Goal: Task Accomplishment & Management: Manage account settings

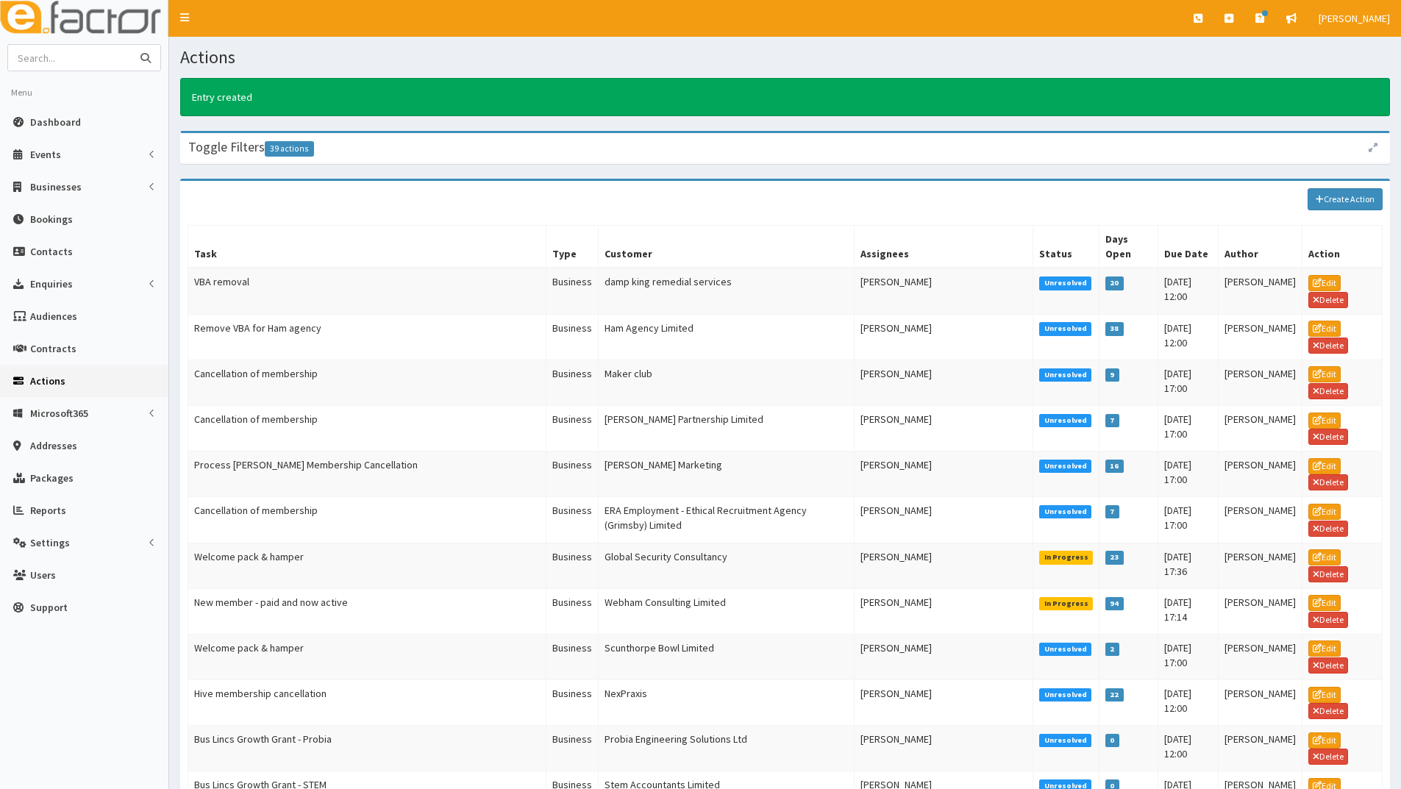
click at [69, 57] on input "text" at bounding box center [70, 58] width 124 height 26
type input "laceby locks"
click at [131, 45] on button "submit" at bounding box center [145, 58] width 29 height 26
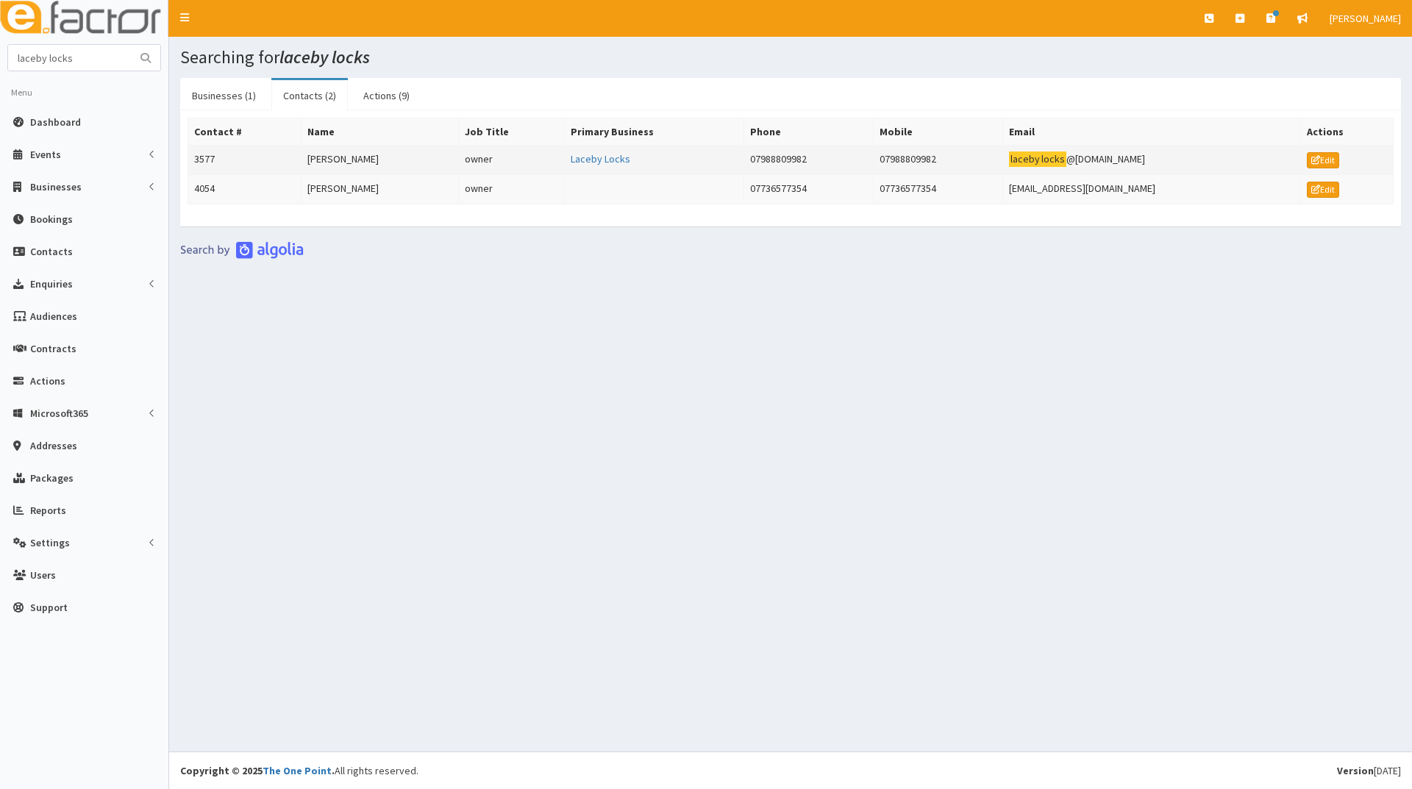
click at [340, 155] on td "[PERSON_NAME]" at bounding box center [379, 160] width 157 height 29
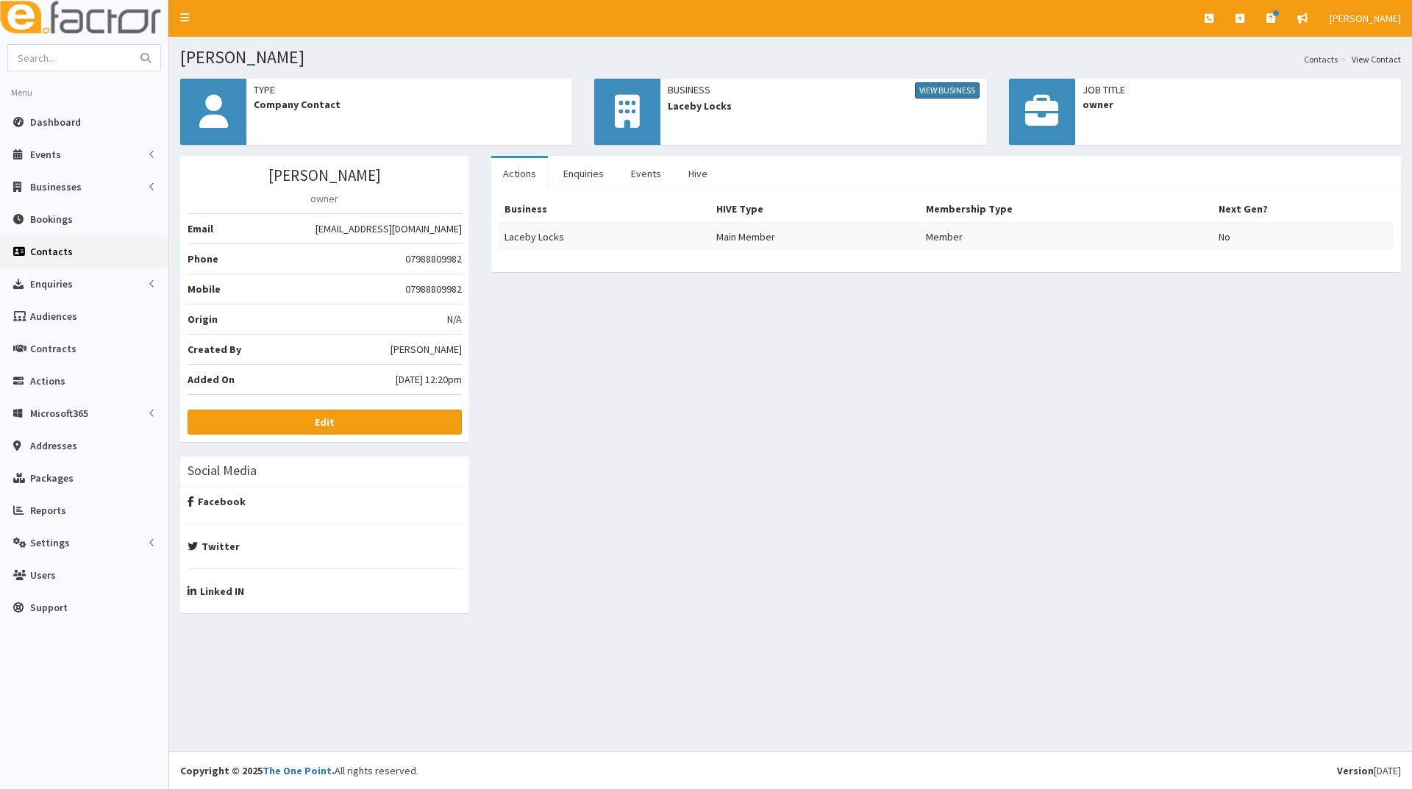
click at [929, 90] on link "View Business" at bounding box center [947, 90] width 65 height 16
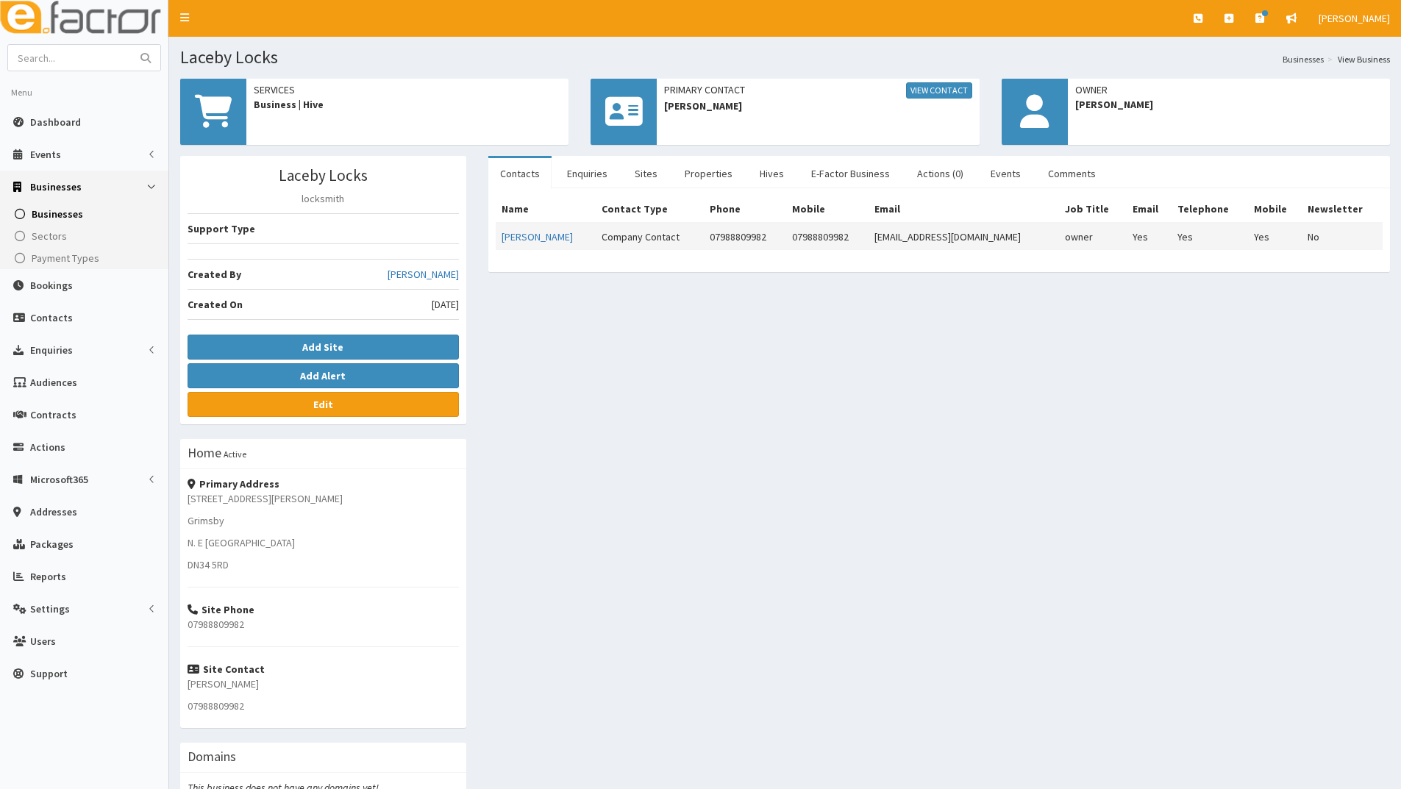
click at [989, 233] on td "lacebylocks@gmail.com" at bounding box center [963, 236] width 190 height 27
drag, startPoint x: 885, startPoint y: 238, endPoint x: 987, endPoint y: 237, distance: 102.2
click at [987, 237] on td "lacebylocks@gmail.com" at bounding box center [963, 236] width 190 height 27
copy td "lacebylocks@gmail.com"
click at [65, 56] on input "text" at bounding box center [70, 58] width 124 height 26
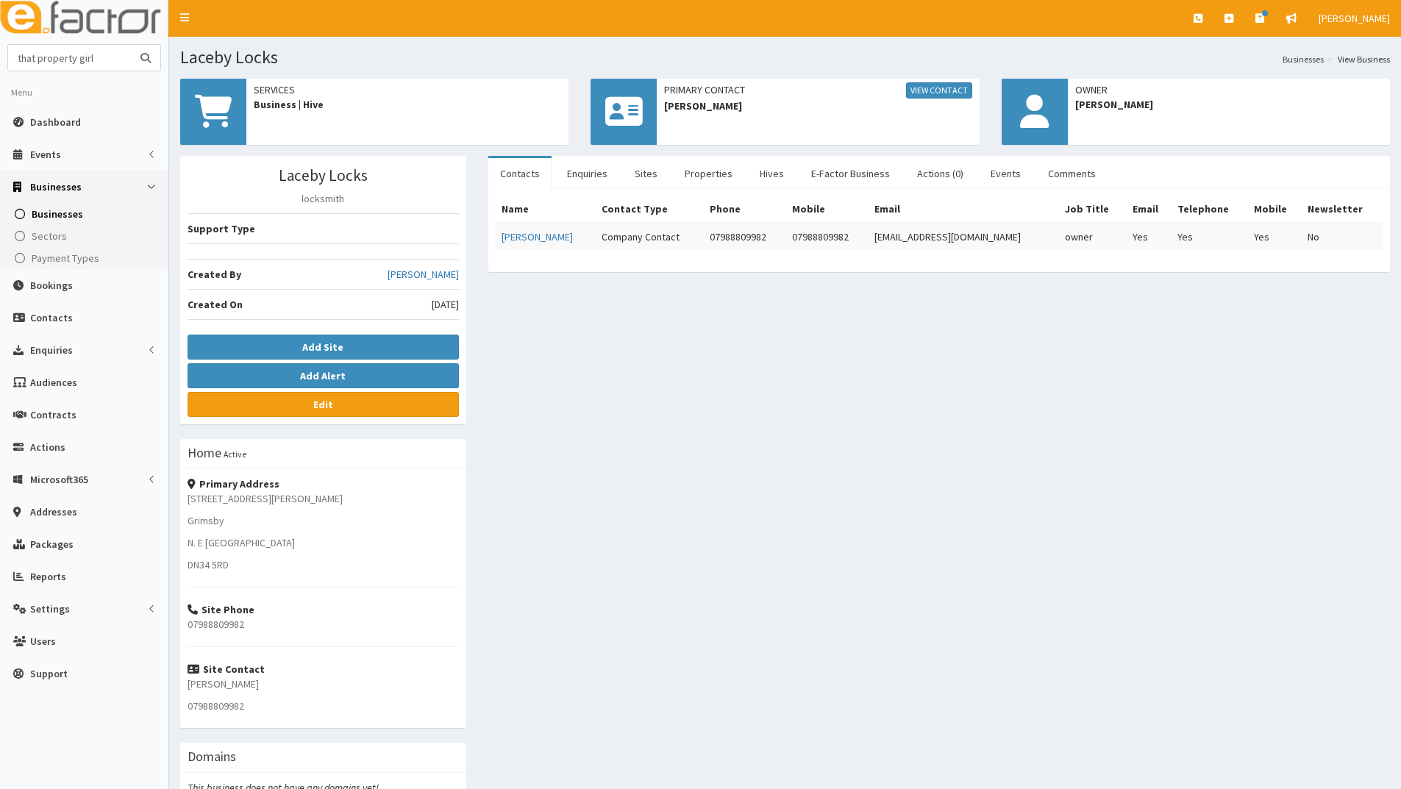
type input "that property girl"
click at [131, 45] on button "submit" at bounding box center [145, 58] width 29 height 26
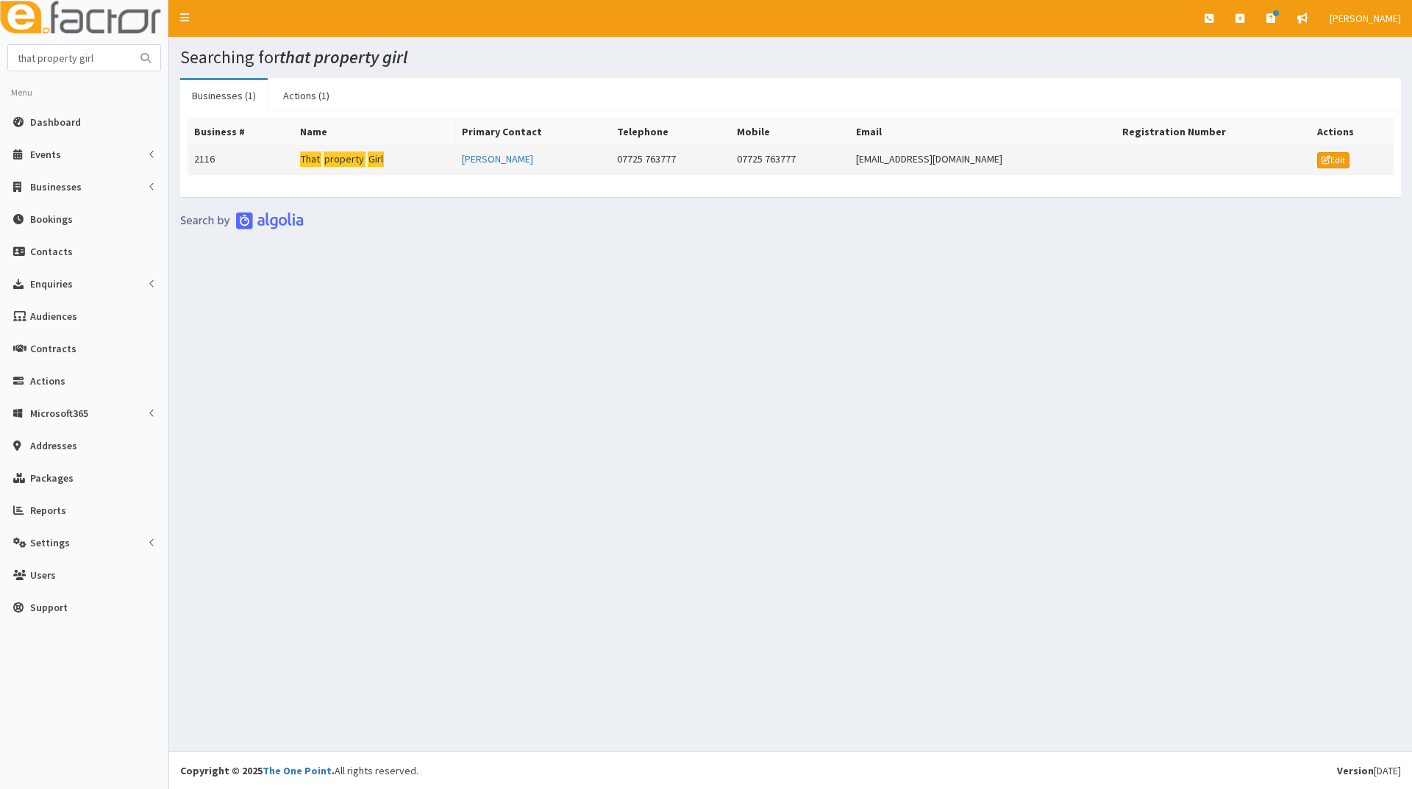
click at [324, 161] on mark "That" at bounding box center [345, 158] width 42 height 15
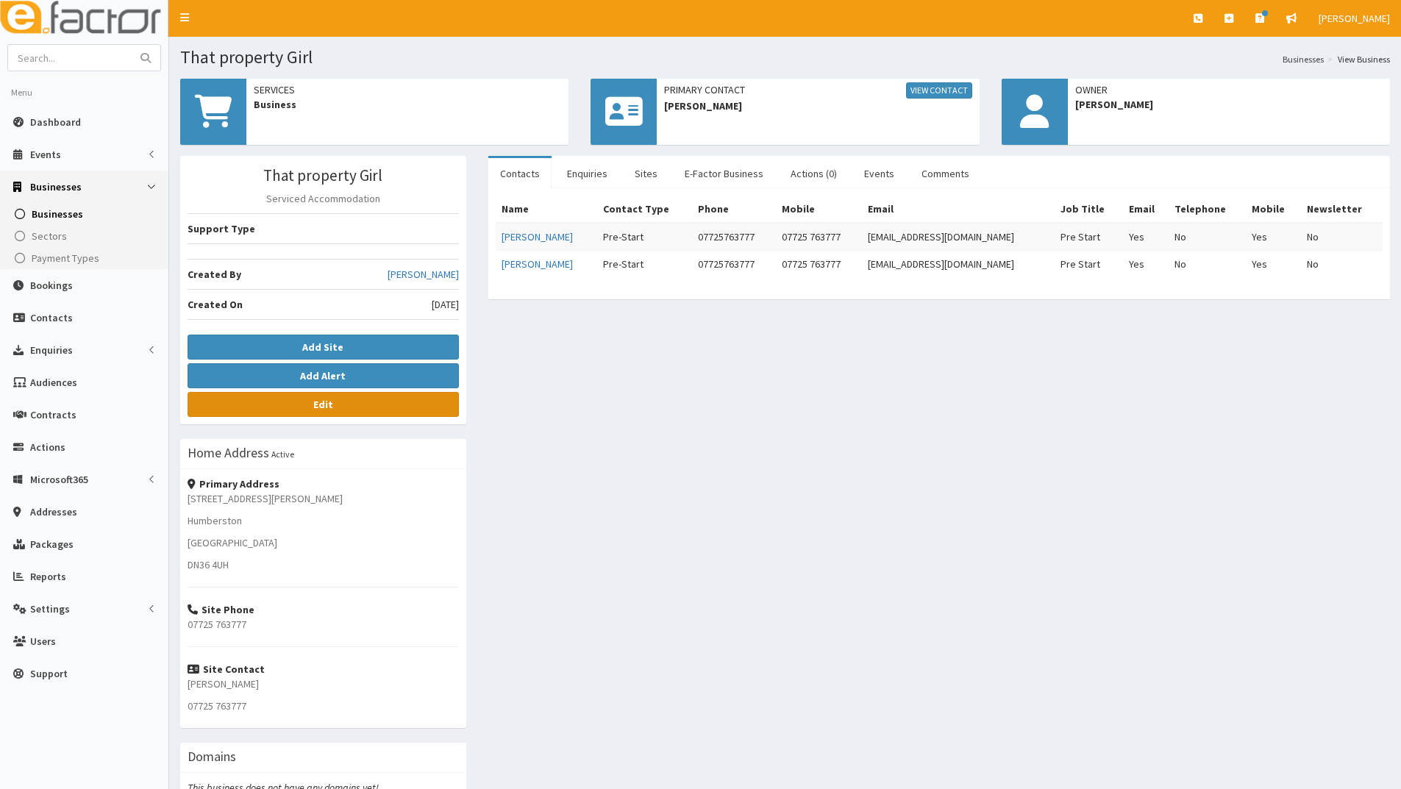
click at [313, 409] on b "Edit" at bounding box center [323, 404] width 20 height 13
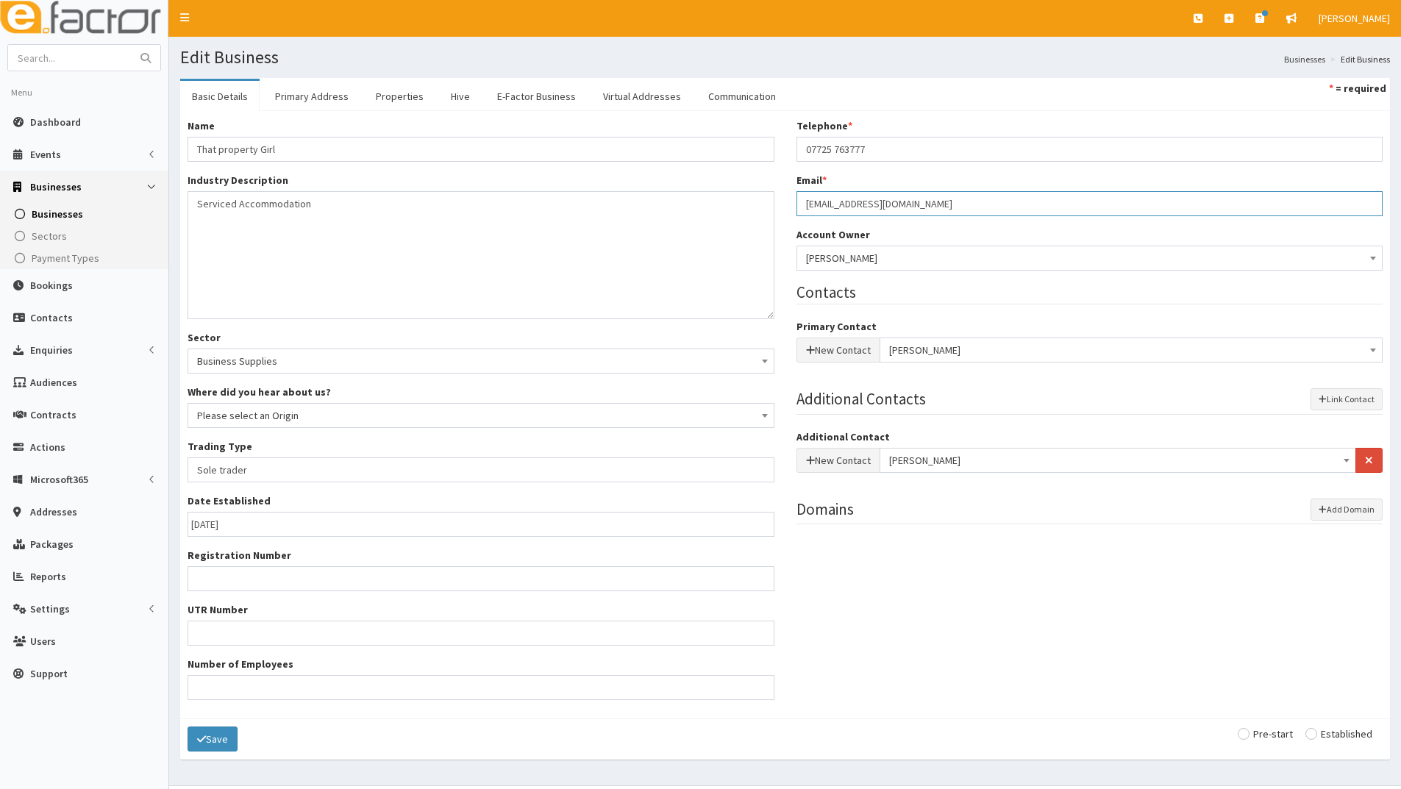
drag, startPoint x: 915, startPoint y: 201, endPoint x: 815, endPoint y: 201, distance: 100.0
click at [808, 201] on input "zoeallenby@yahoo.co.uk" at bounding box center [1089, 203] width 587 height 25
click at [924, 201] on input "zoeallenby@yahoo.co.uk" at bounding box center [1089, 203] width 587 height 25
drag, startPoint x: 921, startPoint y: 201, endPoint x: 792, endPoint y: 201, distance: 129.4
click at [785, 204] on div "Telephone * 07725 763777 Email * zoeallenby@yahoo.co.uk Account Owner * Please …" at bounding box center [1089, 328] width 609 height 420
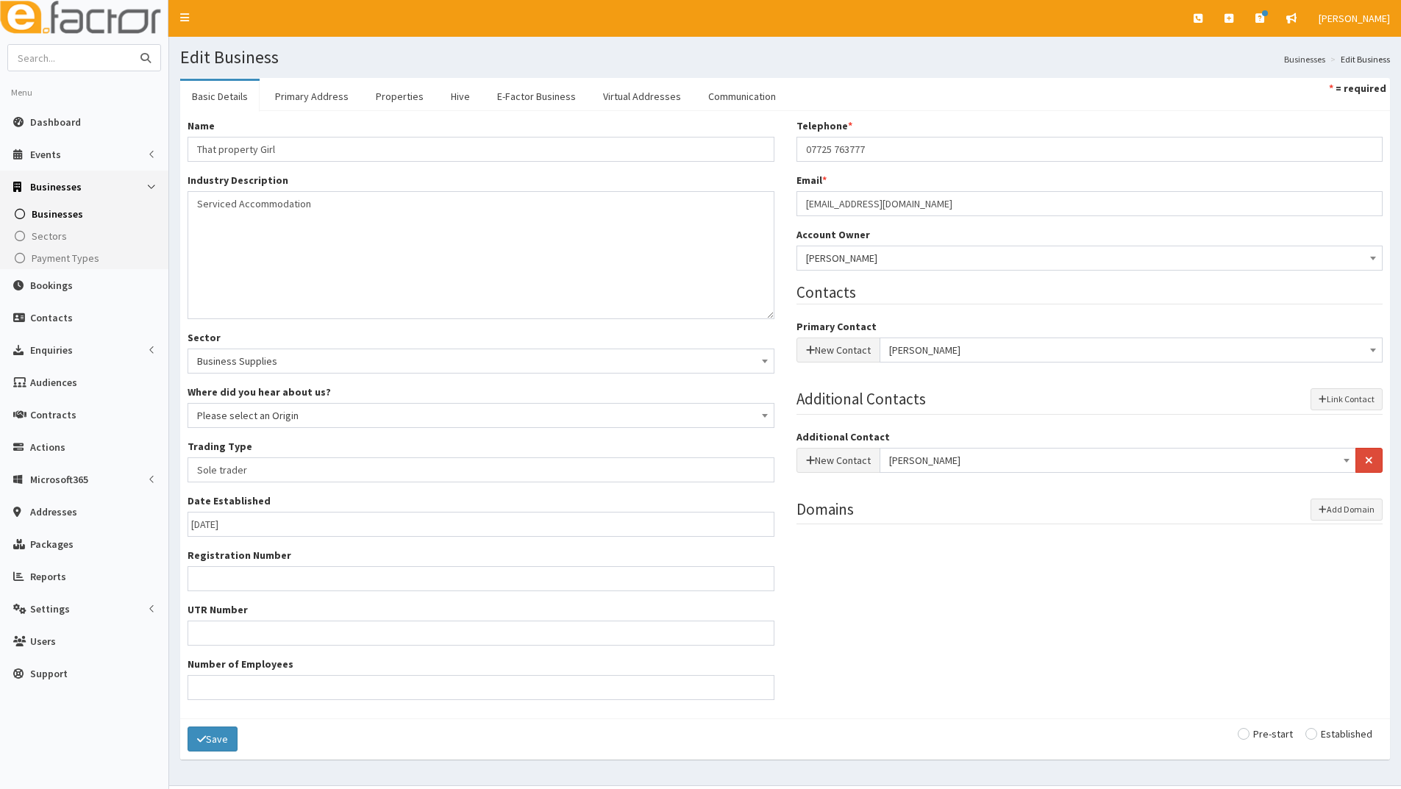
click at [90, 55] on input "text" at bounding box center [70, 58] width 124 height 26
type input "kia"
click at [131, 45] on button "submit" at bounding box center [145, 58] width 29 height 26
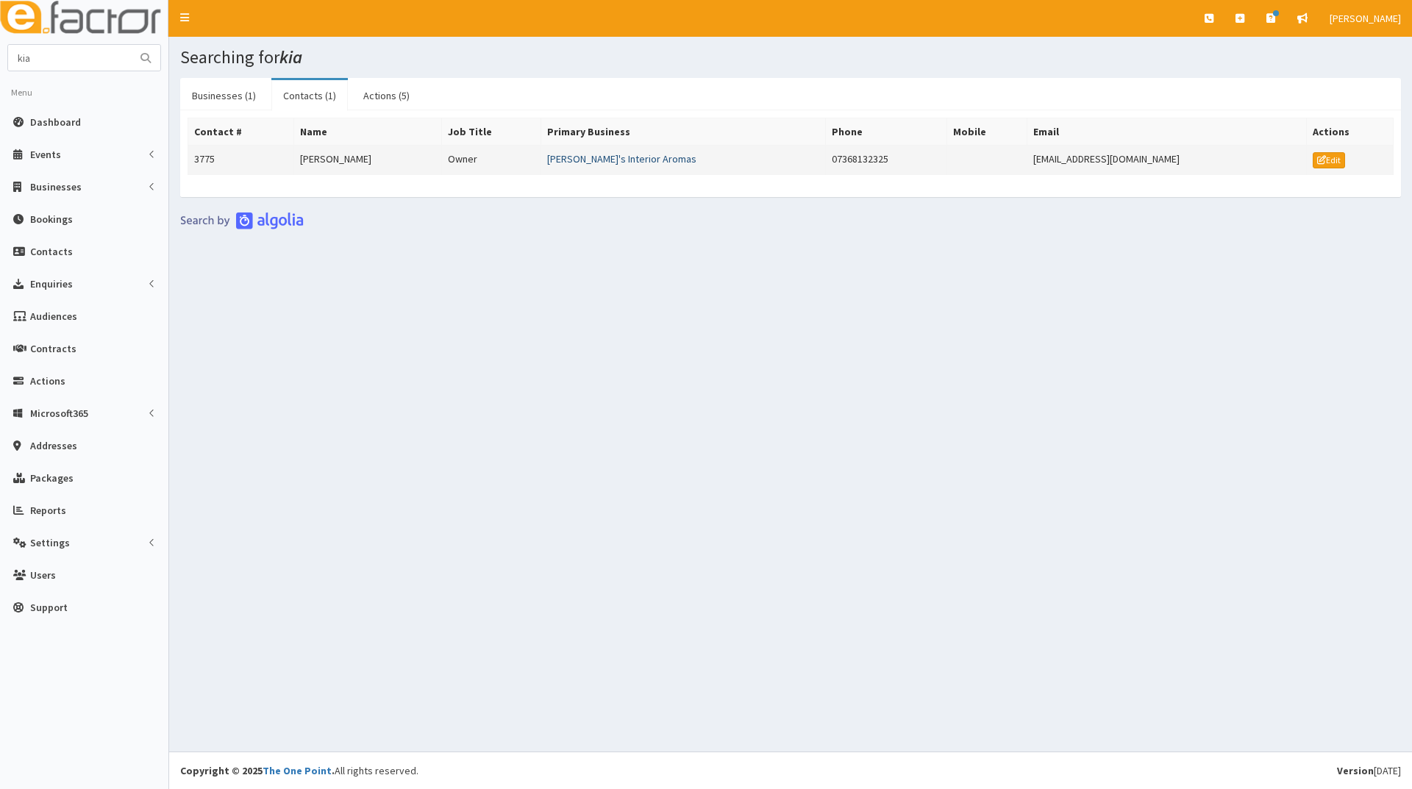
click at [610, 162] on link "Kia's Interior Aromas" at bounding box center [621, 158] width 149 height 13
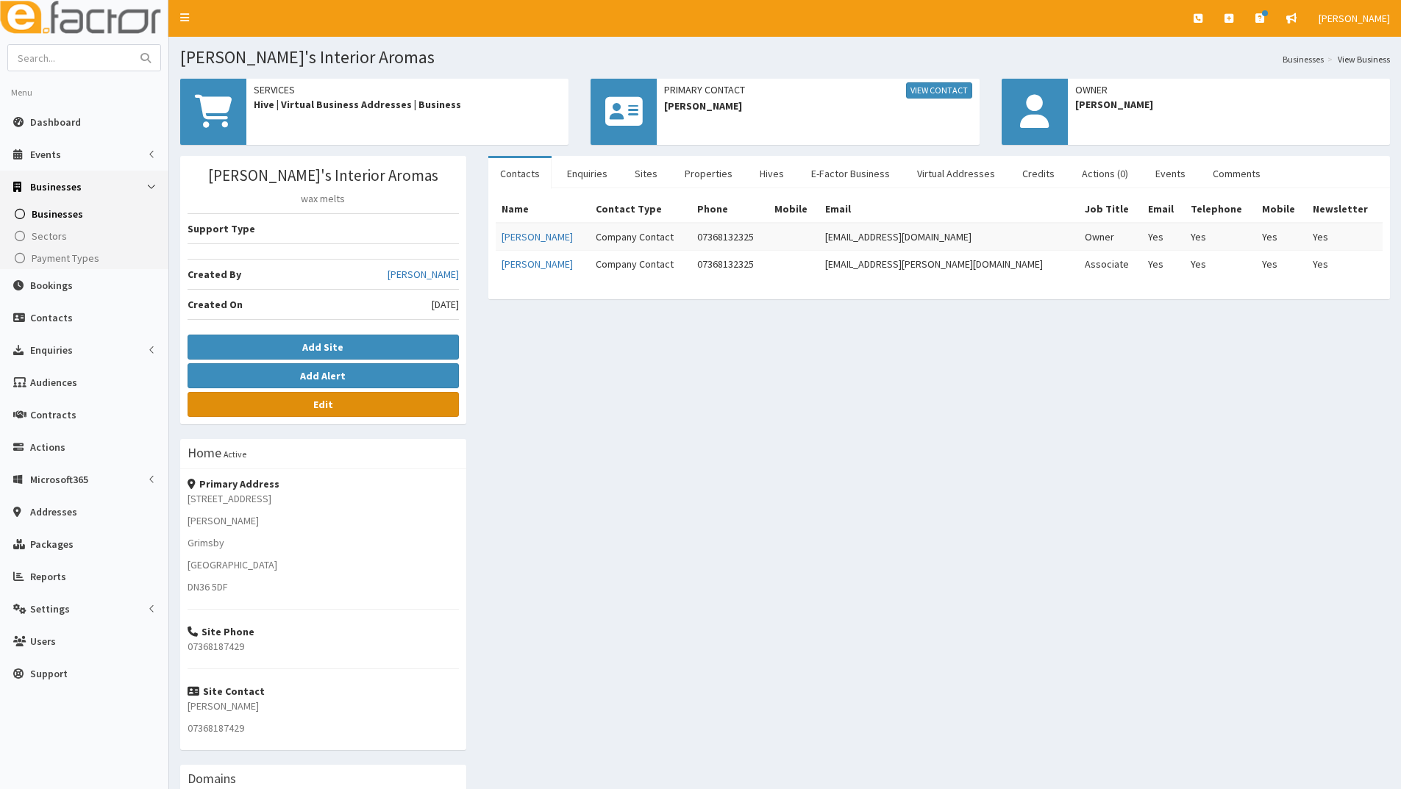
click at [371, 415] on link "Edit" at bounding box center [322, 404] width 271 height 25
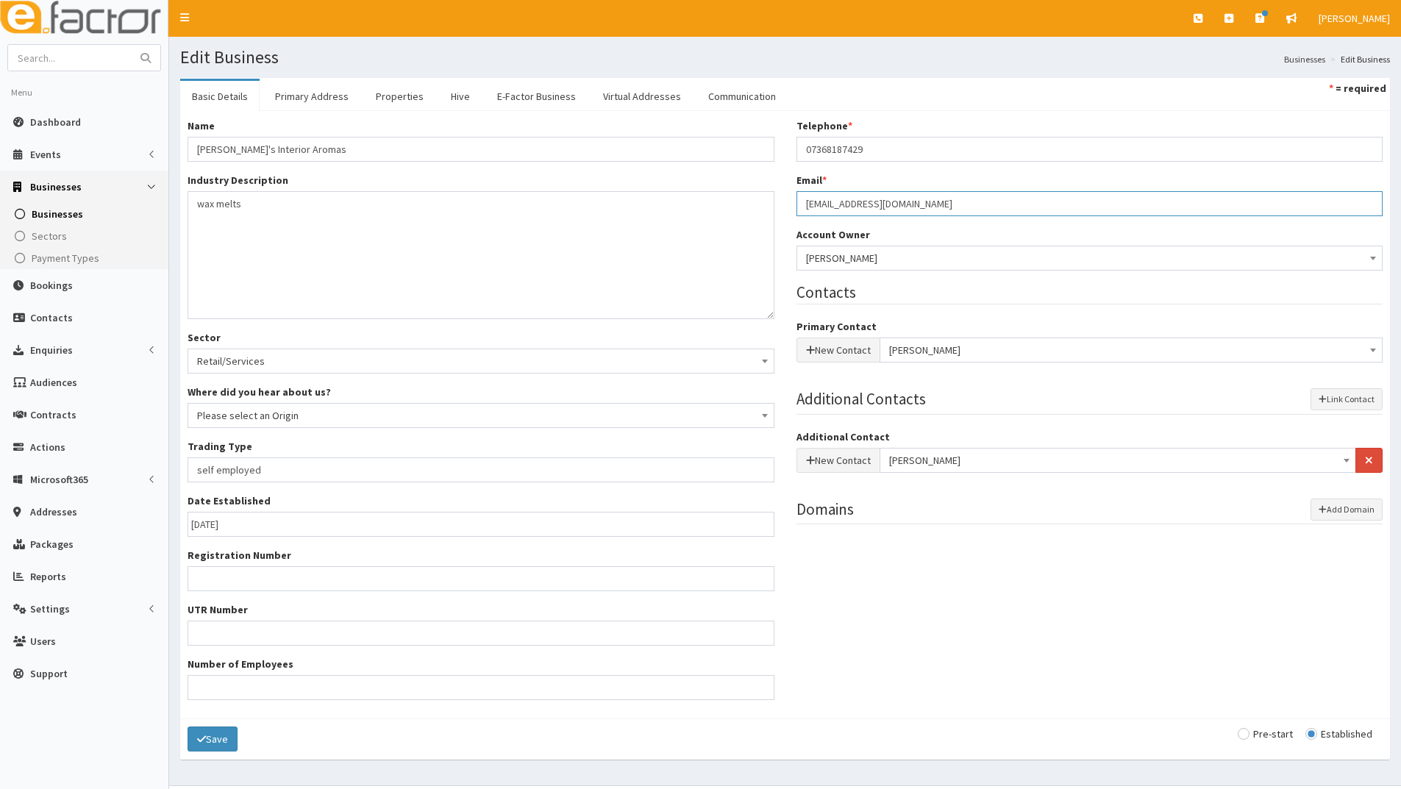
drag, startPoint x: 884, startPoint y: 204, endPoint x: 796, endPoint y: 202, distance: 88.2
click at [796, 202] on input "r4y_yg@sky.com" at bounding box center [1089, 203] width 587 height 25
click at [54, 50] on input "text" at bounding box center [70, 58] width 124 height 26
type input "[PERSON_NAME]"
click at [131, 45] on button "submit" at bounding box center [145, 58] width 29 height 26
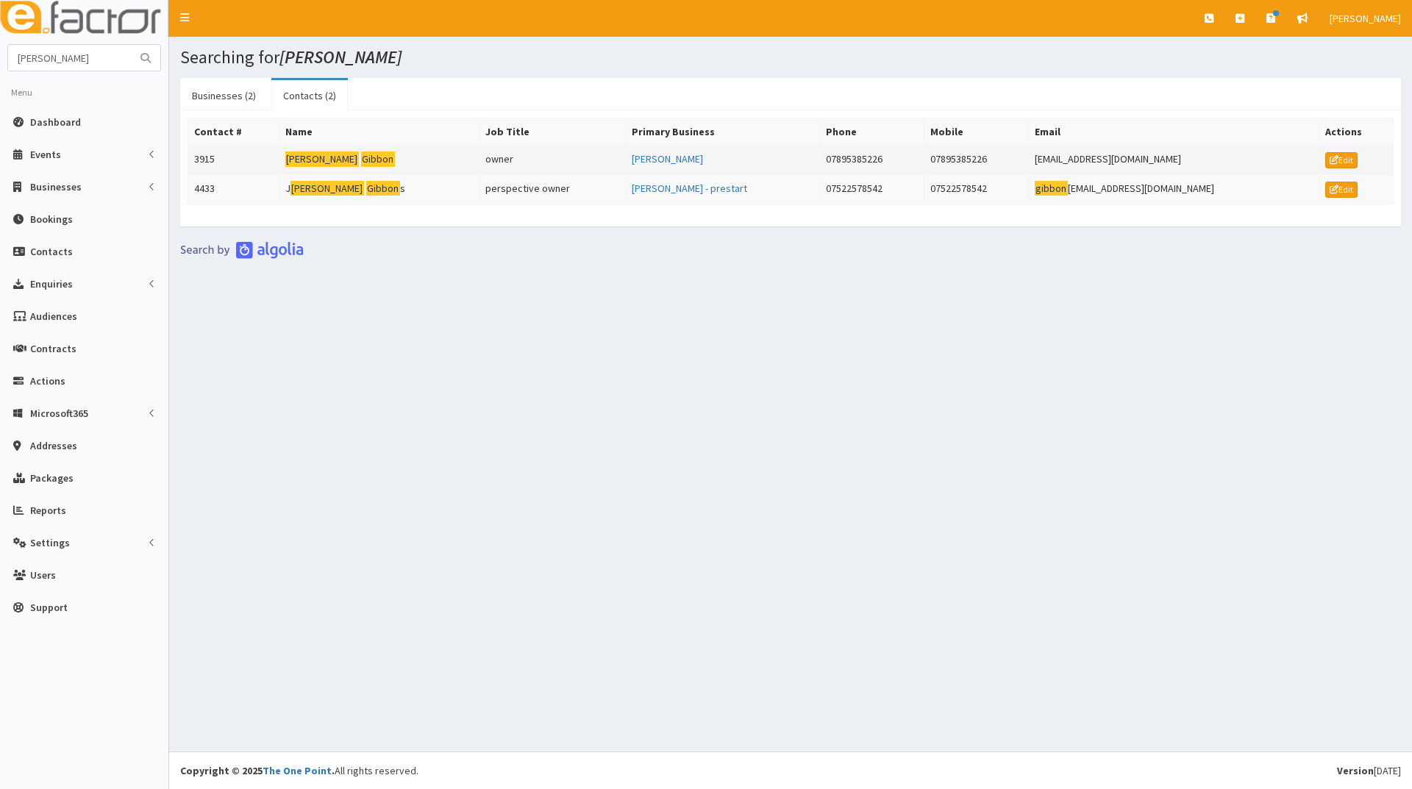
click at [361, 161] on mark "Gibbon" at bounding box center [378, 158] width 34 height 15
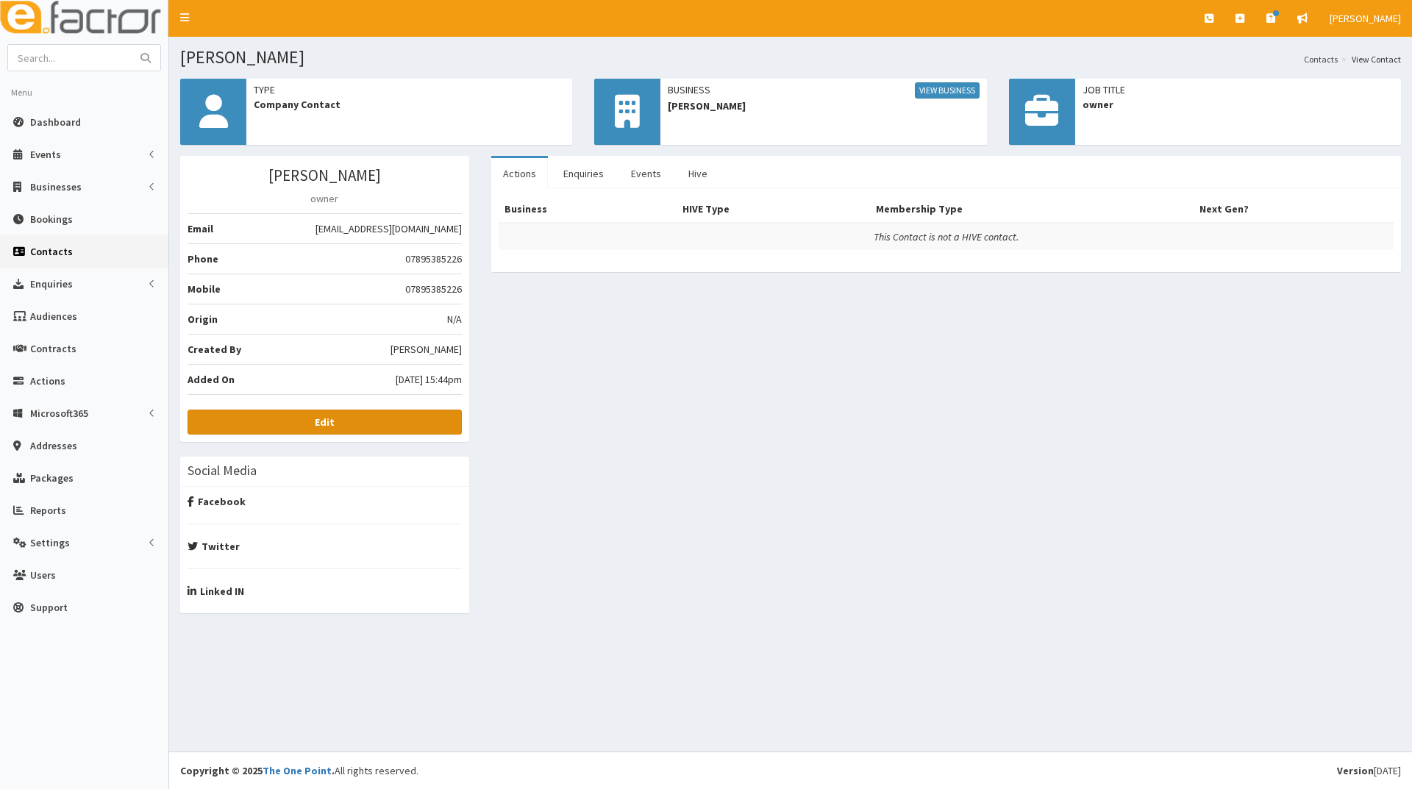
click at [332, 422] on b "Edit" at bounding box center [325, 421] width 20 height 13
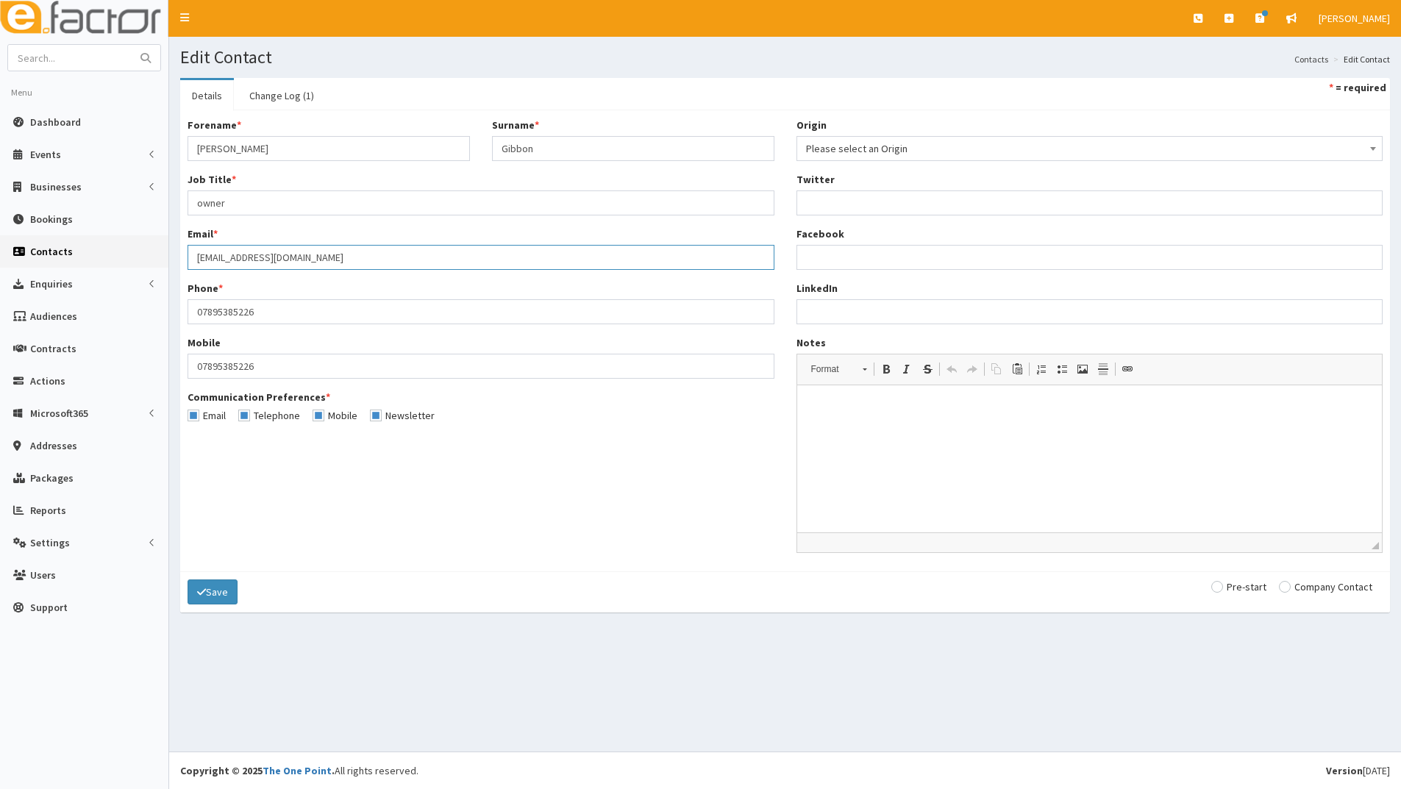
drag, startPoint x: 302, startPoint y: 257, endPoint x: 191, endPoint y: 262, distance: 111.1
click at [191, 262] on input "[EMAIL_ADDRESS][DOMAIN_NAME]" at bounding box center [480, 257] width 587 height 25
click at [71, 54] on input "text" at bounding box center [70, 58] width 124 height 26
type input "henderson"
click at [131, 45] on button "submit" at bounding box center [145, 58] width 29 height 26
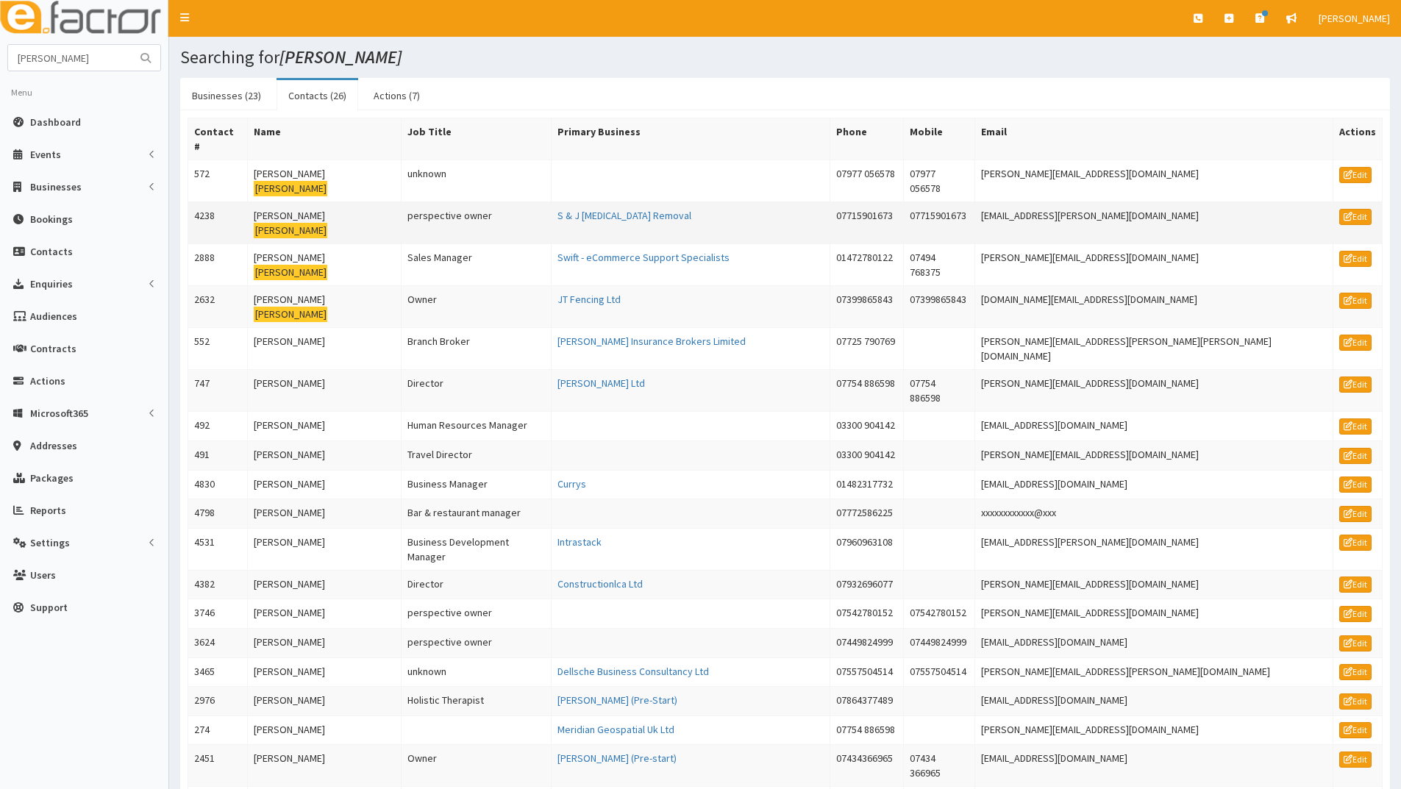
click at [293, 223] on mark "Henderson" at bounding box center [291, 230] width 74 height 15
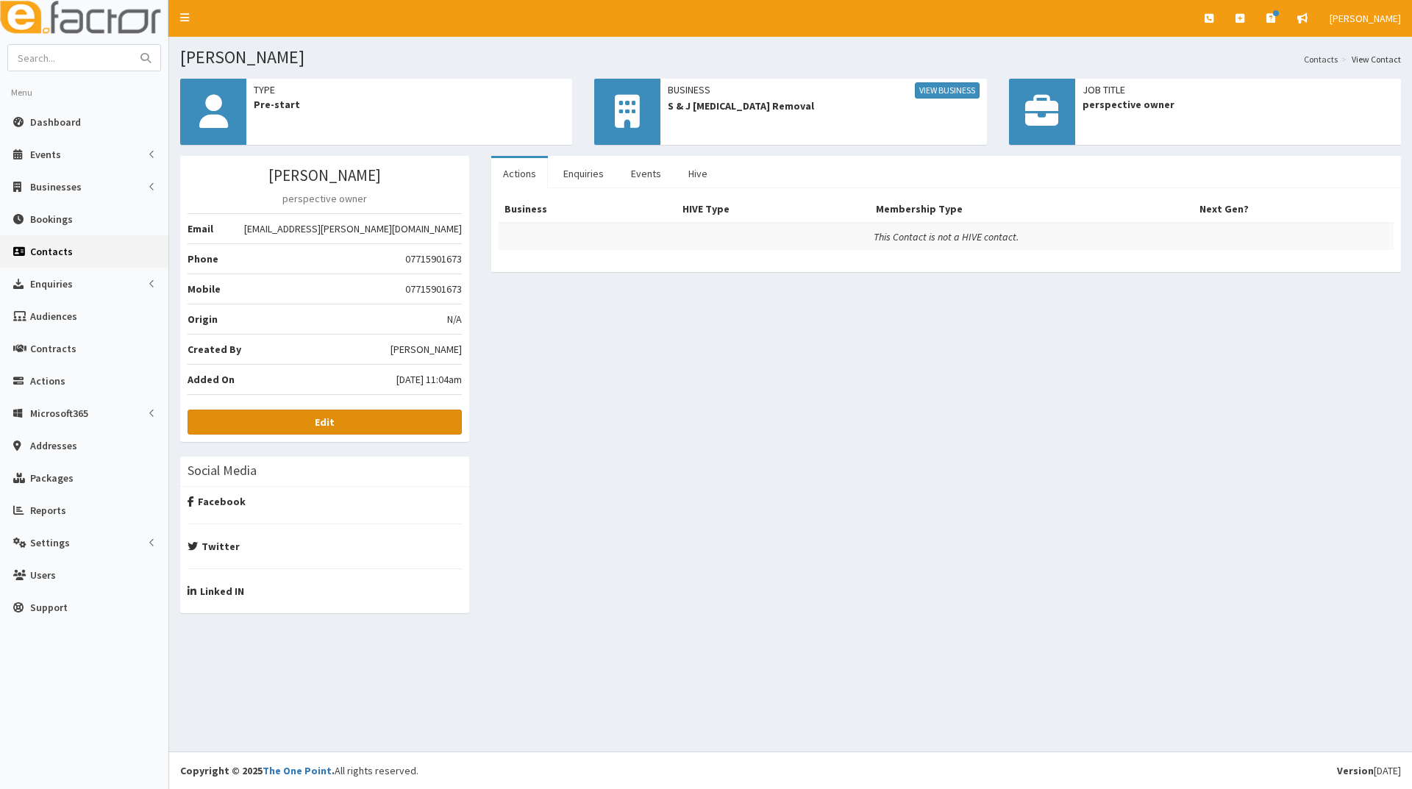
click at [319, 418] on b "Edit" at bounding box center [325, 421] width 20 height 13
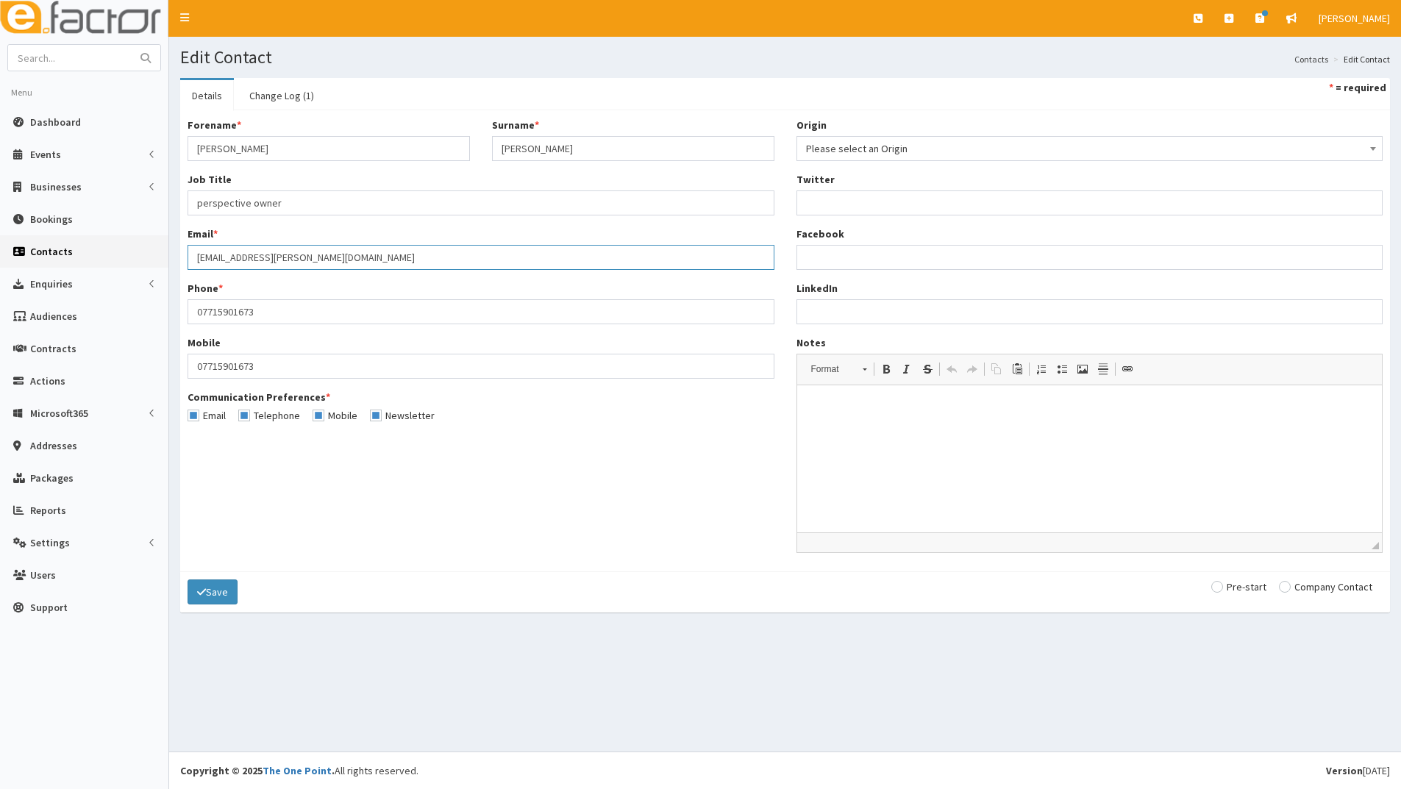
drag, startPoint x: 329, startPoint y: 257, endPoint x: 198, endPoint y: 254, distance: 131.6
click at [190, 250] on input "sue.j.rudkin@hotmail.com" at bounding box center [480, 257] width 587 height 25
click at [107, 54] on input "text" at bounding box center [70, 58] width 124 height 26
type input "plant patrol"
click at [131, 45] on button "submit" at bounding box center [145, 58] width 29 height 26
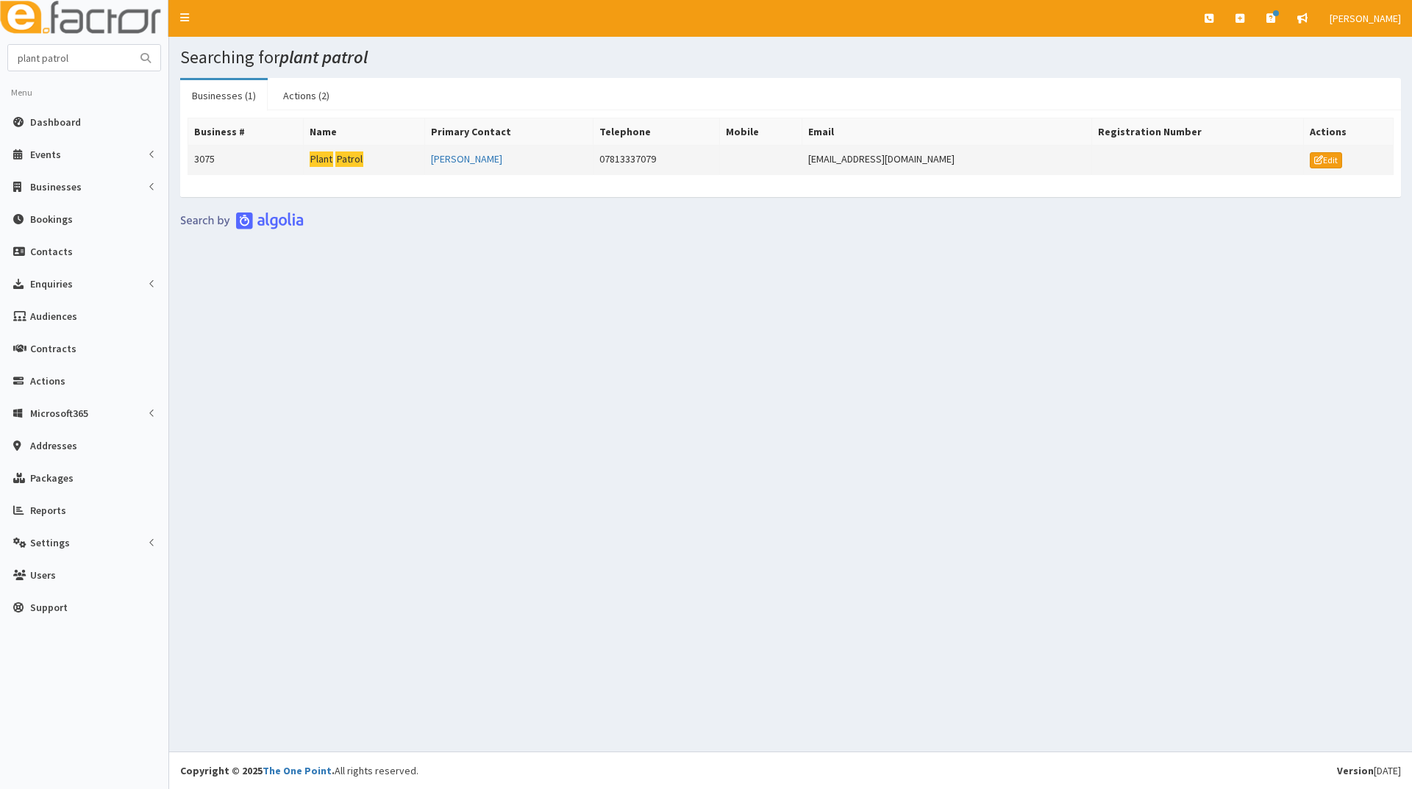
click at [335, 157] on mark "Plant" at bounding box center [349, 158] width 28 height 15
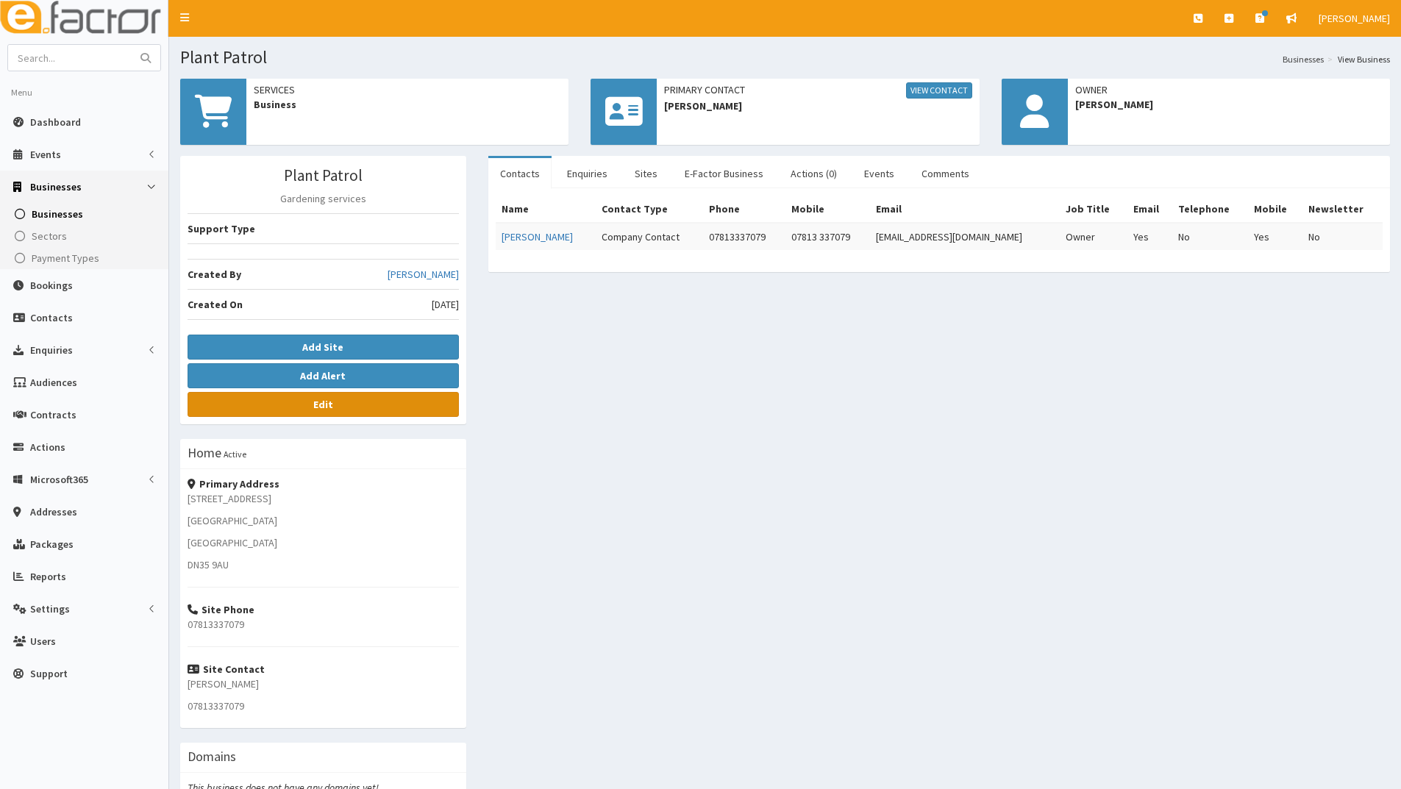
click at [301, 409] on link "Edit" at bounding box center [322, 404] width 271 height 25
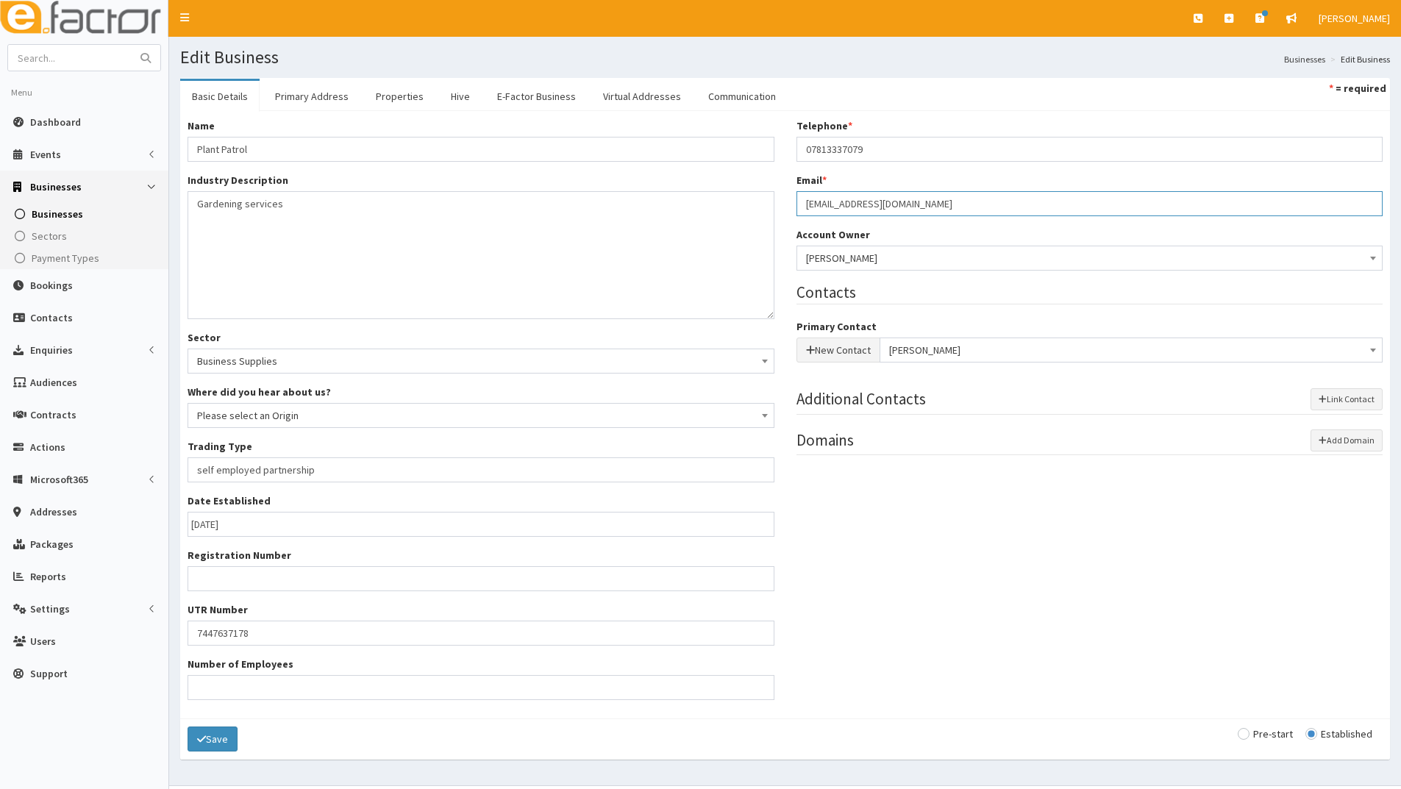
drag, startPoint x: 960, startPoint y: 201, endPoint x: 844, endPoint y: 202, distance: 115.4
click at [792, 208] on div "Telephone * 07813337079 Email * nightingalejoanne@hotmail.com Account Owner * P…" at bounding box center [1089, 293] width 609 height 351
click at [49, 58] on input "text" at bounding box center [70, 58] width 124 height 26
type input "justyna randell"
click at [131, 45] on button "submit" at bounding box center [145, 58] width 29 height 26
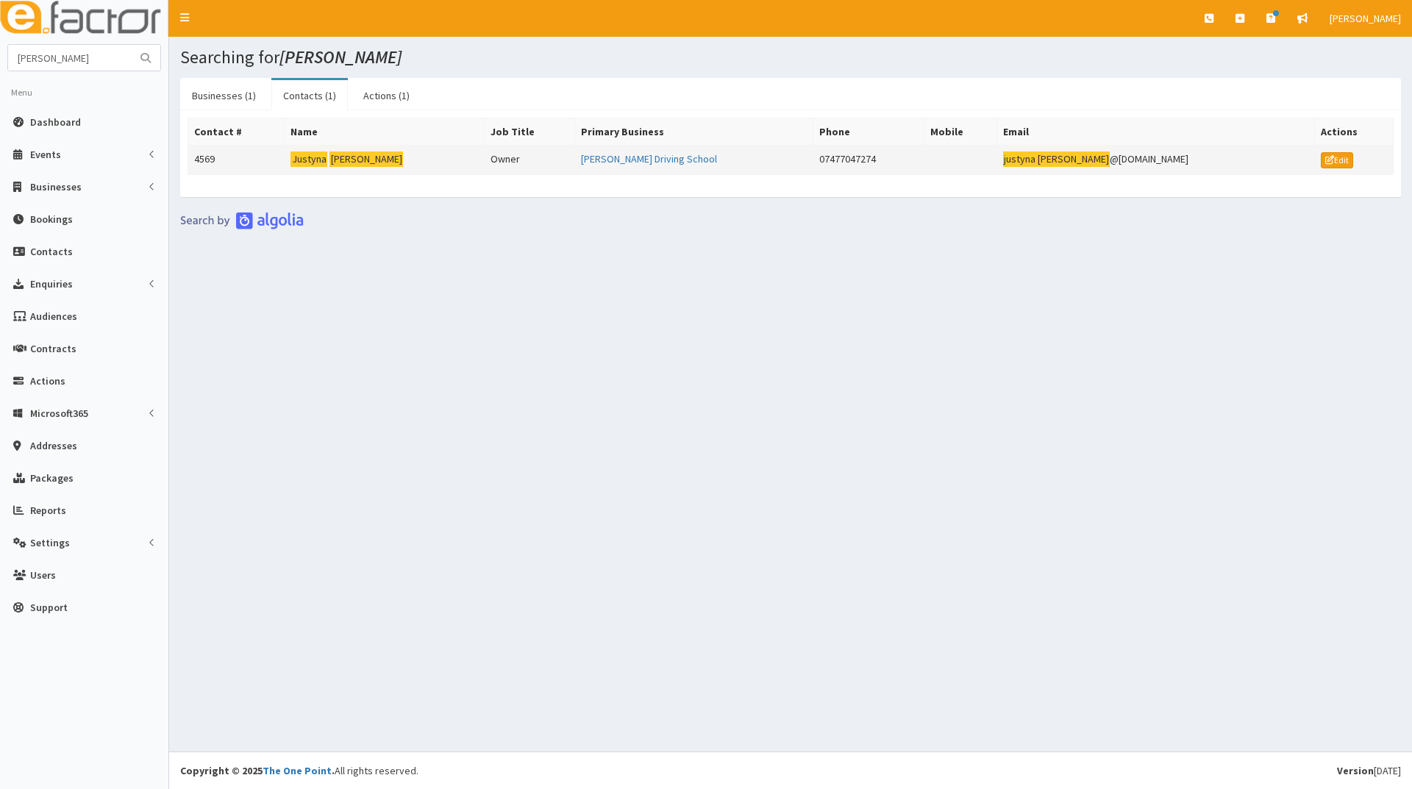
click at [349, 154] on mark "Randell" at bounding box center [366, 158] width 74 height 15
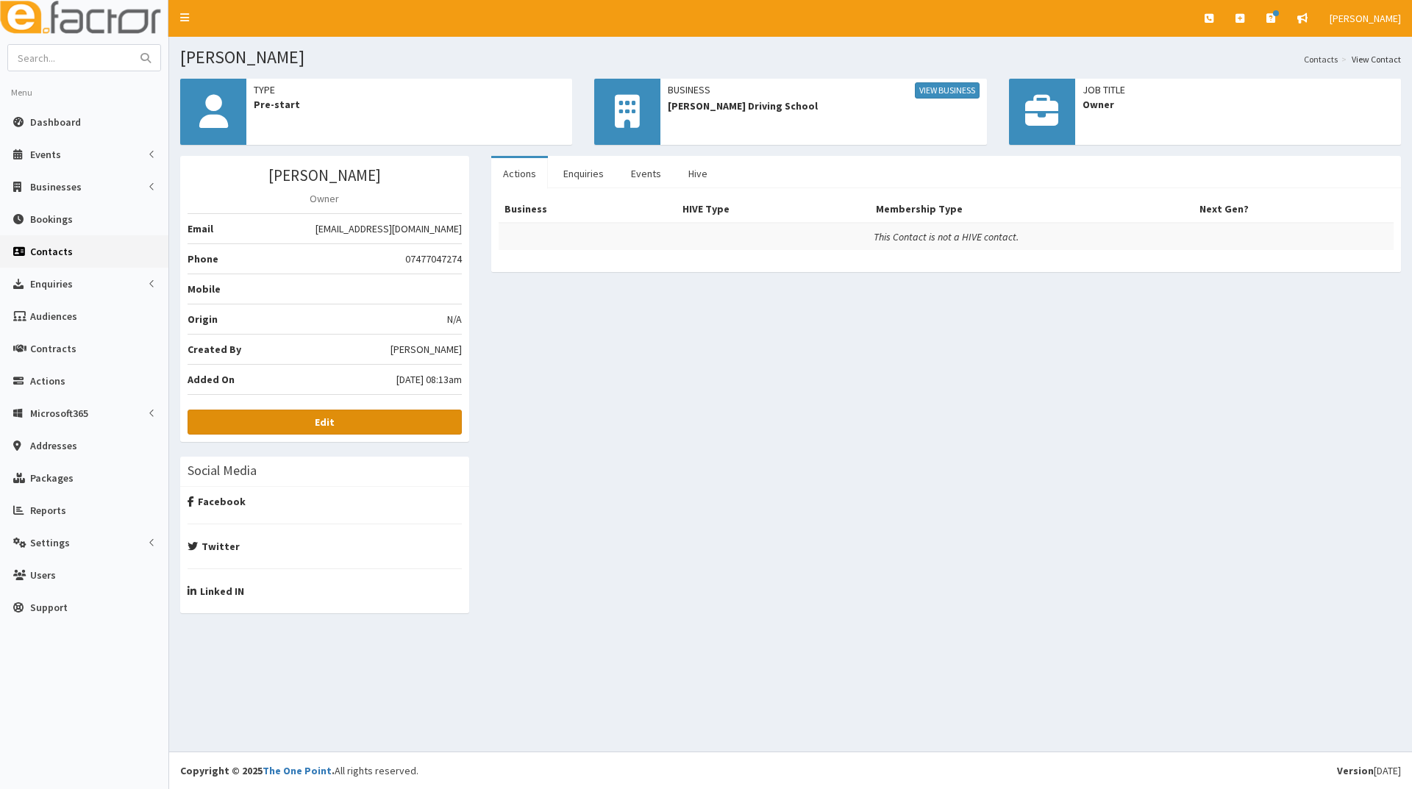
click at [323, 423] on b "Edit" at bounding box center [325, 421] width 20 height 13
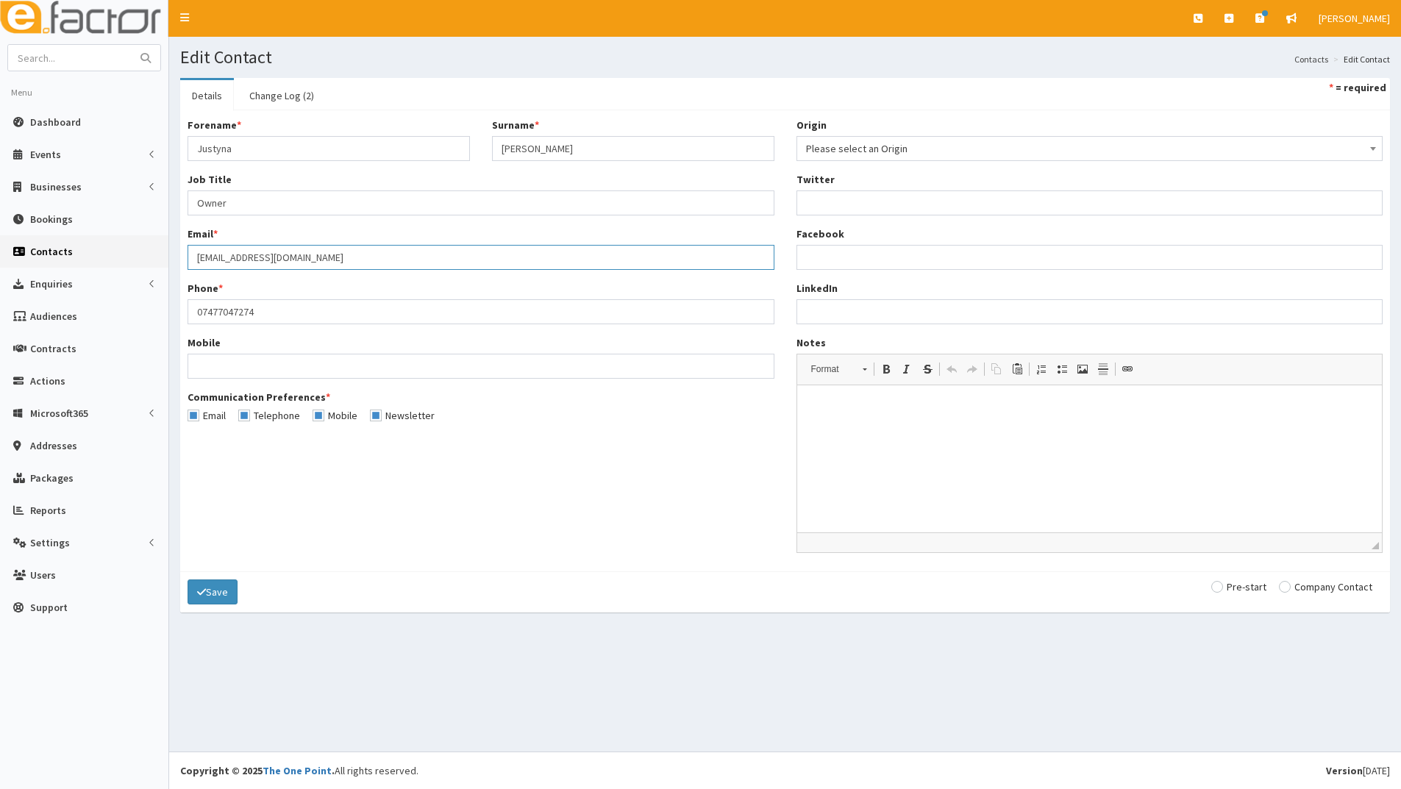
drag, startPoint x: 327, startPoint y: 261, endPoint x: 185, endPoint y: 256, distance: 142.7
click at [185, 256] on div "Forename * Justyna Surname * Randell Job Title * Owner Email * justynarandell@g…" at bounding box center [480, 276] width 609 height 316
click at [93, 62] on input "text" at bounding box center [70, 58] width 124 height 26
type input "pearls things"
click at [131, 45] on button "submit" at bounding box center [145, 58] width 29 height 26
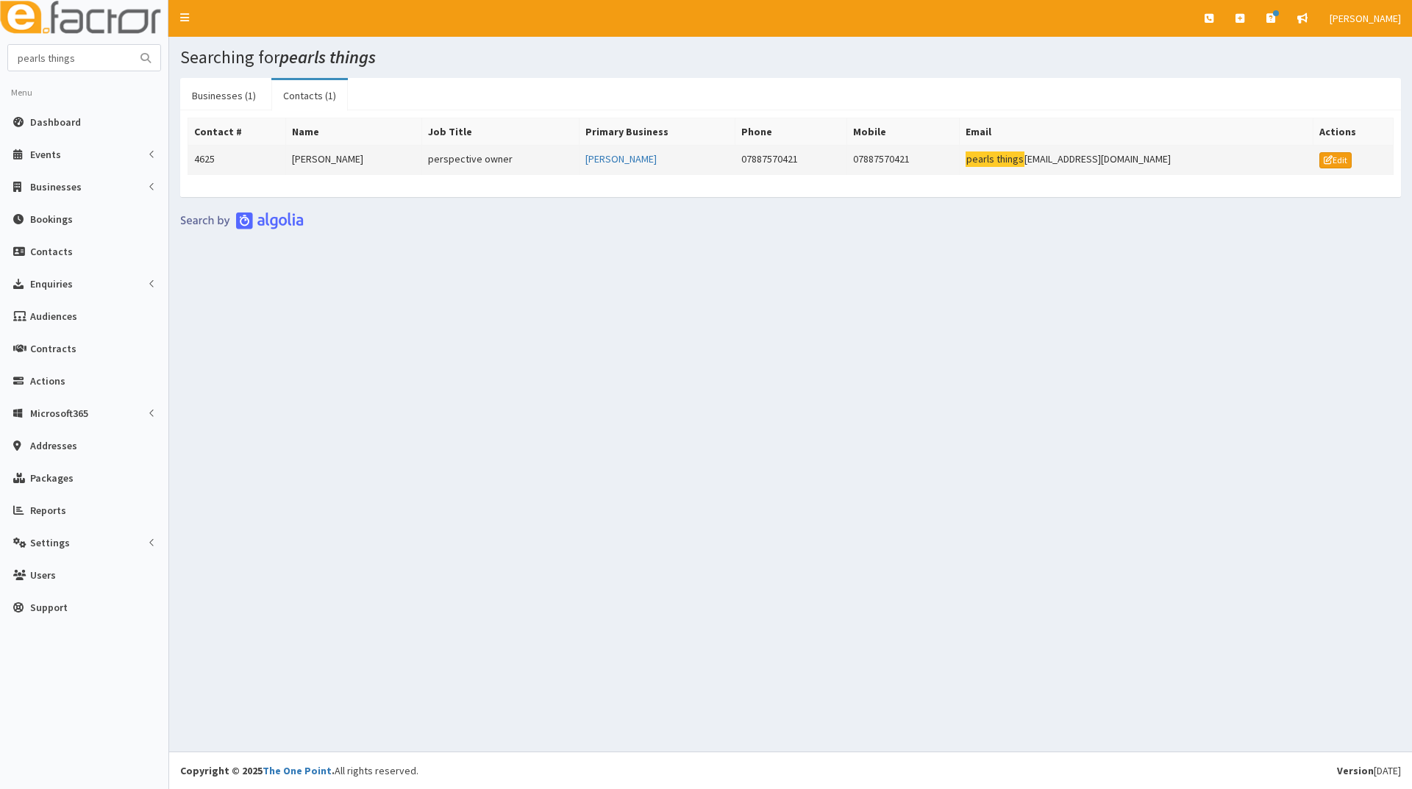
click at [315, 154] on td "Donna Cox" at bounding box center [354, 160] width 136 height 29
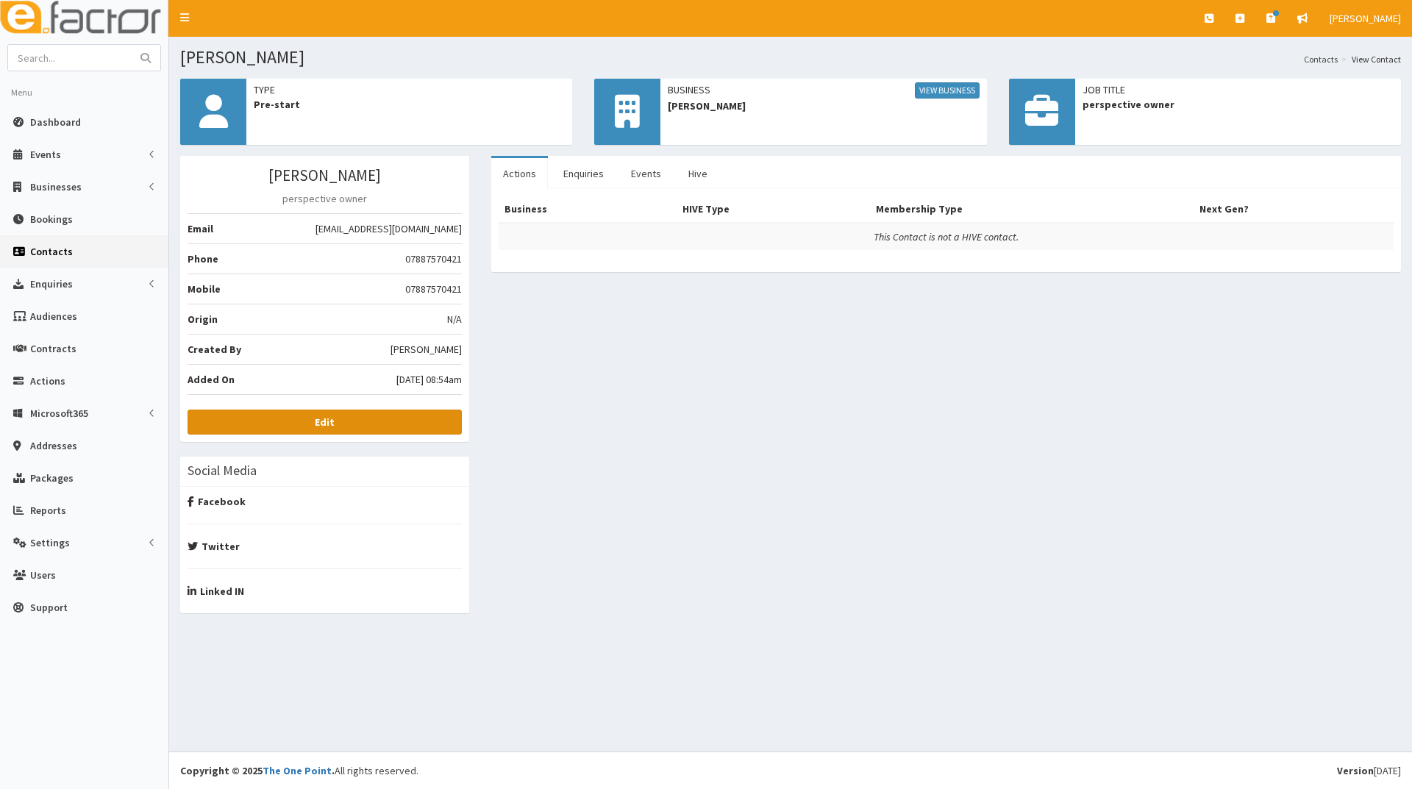
click at [293, 425] on link "Edit" at bounding box center [324, 422] width 274 height 25
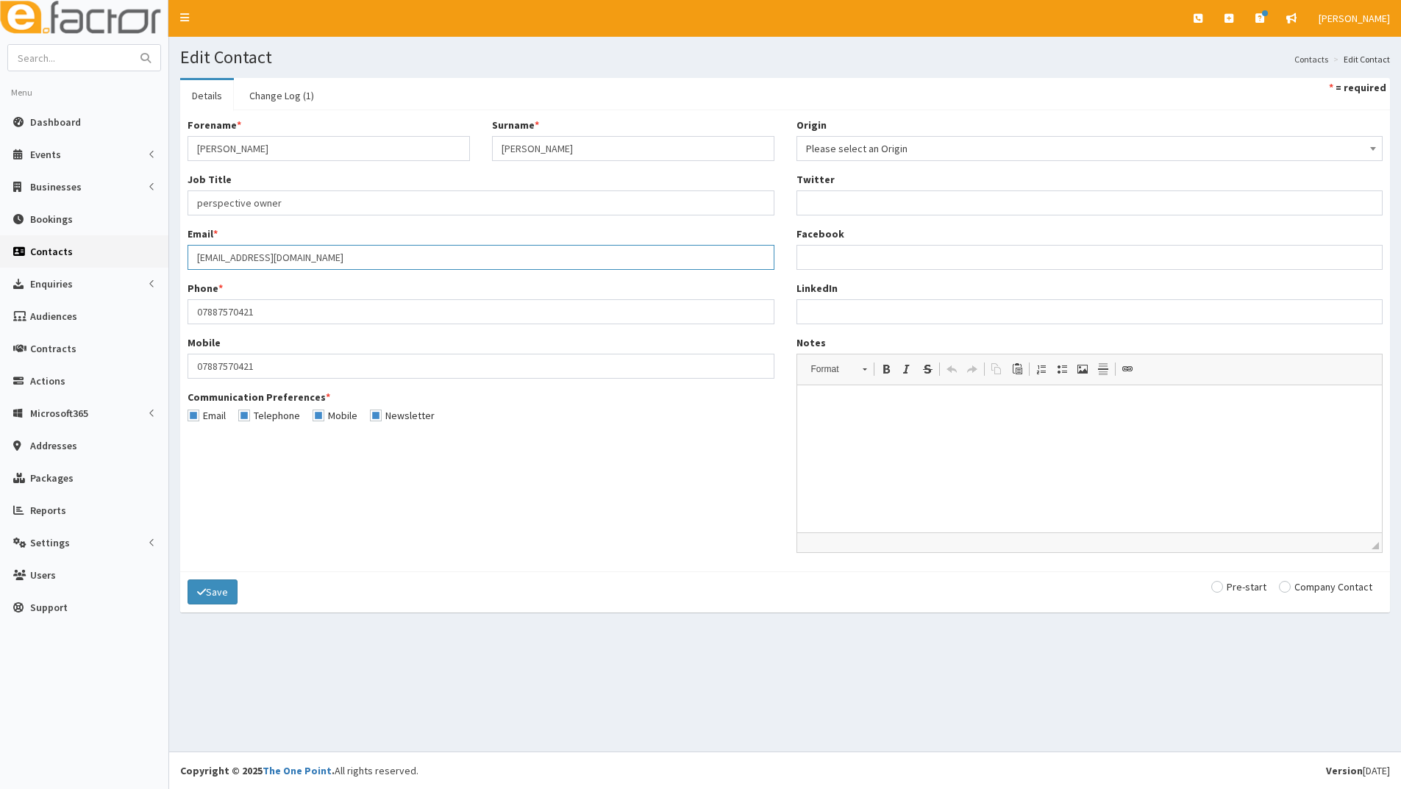
drag, startPoint x: 261, startPoint y: 257, endPoint x: 203, endPoint y: 257, distance: 58.1
click at [174, 254] on section "Details Change Log (1) * = required Forename * [PERSON_NAME] Surname * [PERSON_…" at bounding box center [785, 352] width 1232 height 571
click at [37, 57] on input "text" at bounding box center [70, 58] width 124 height 26
type input "pykett"
click at [131, 45] on button "submit" at bounding box center [145, 58] width 29 height 26
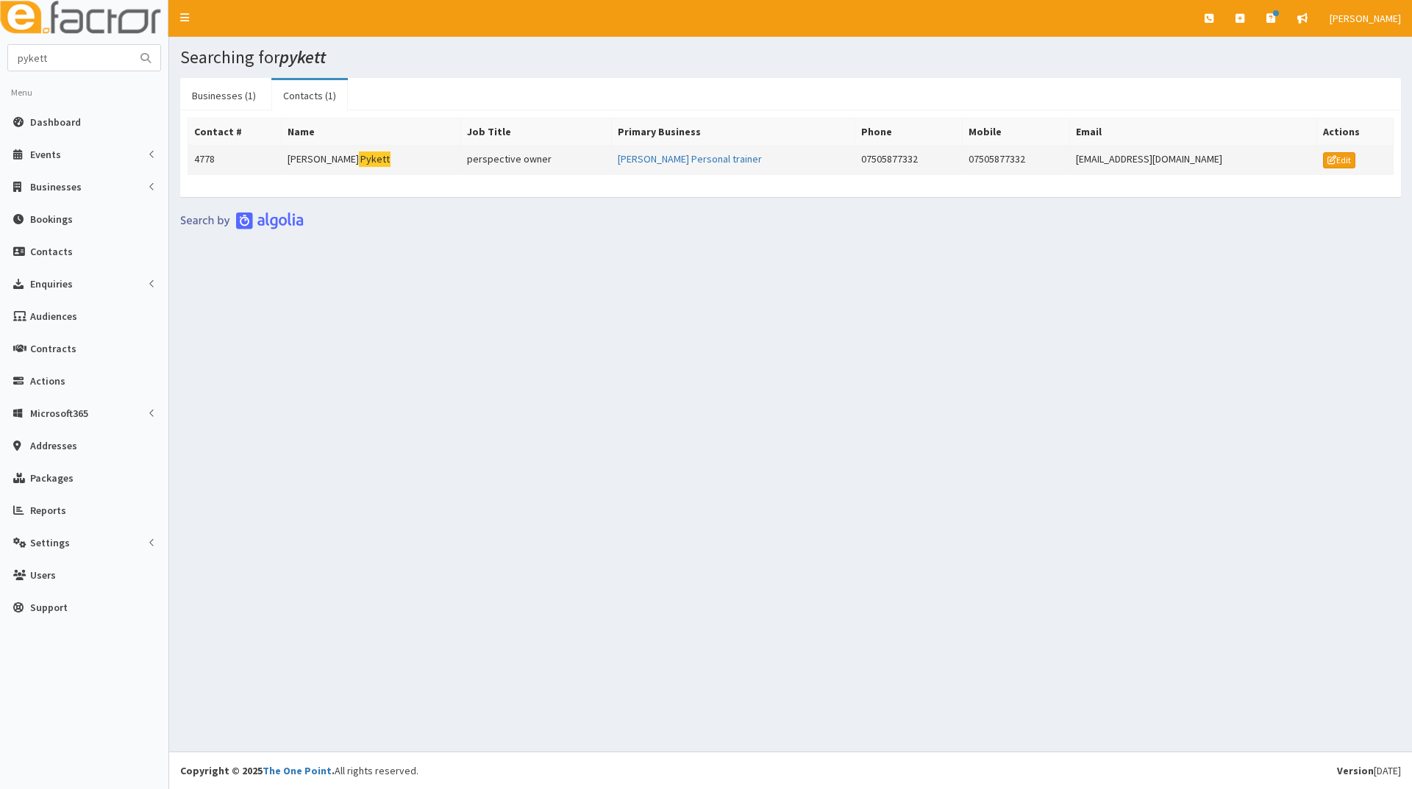
click at [359, 159] on mark "Pykett" at bounding box center [375, 158] width 32 height 15
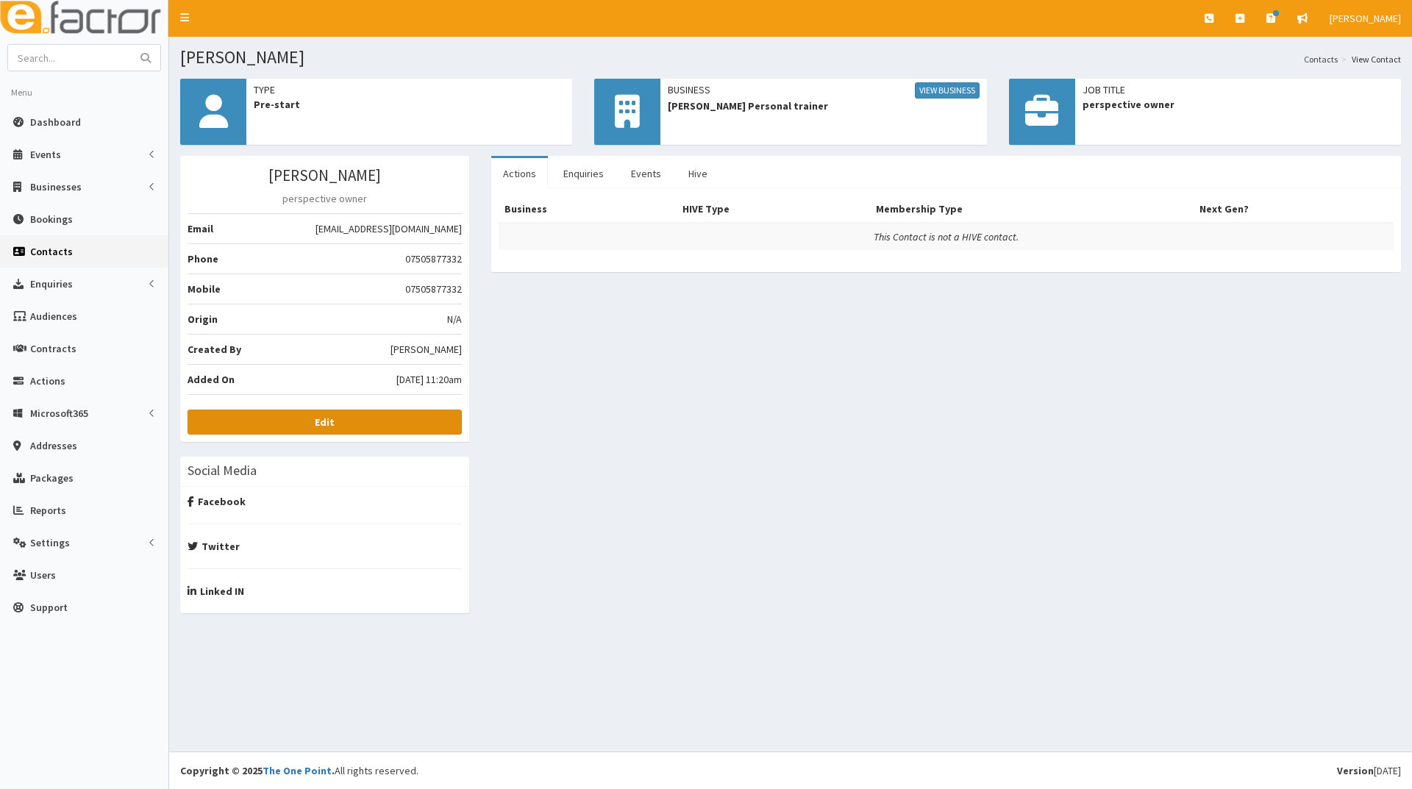
click at [320, 427] on b "Edit" at bounding box center [325, 421] width 20 height 13
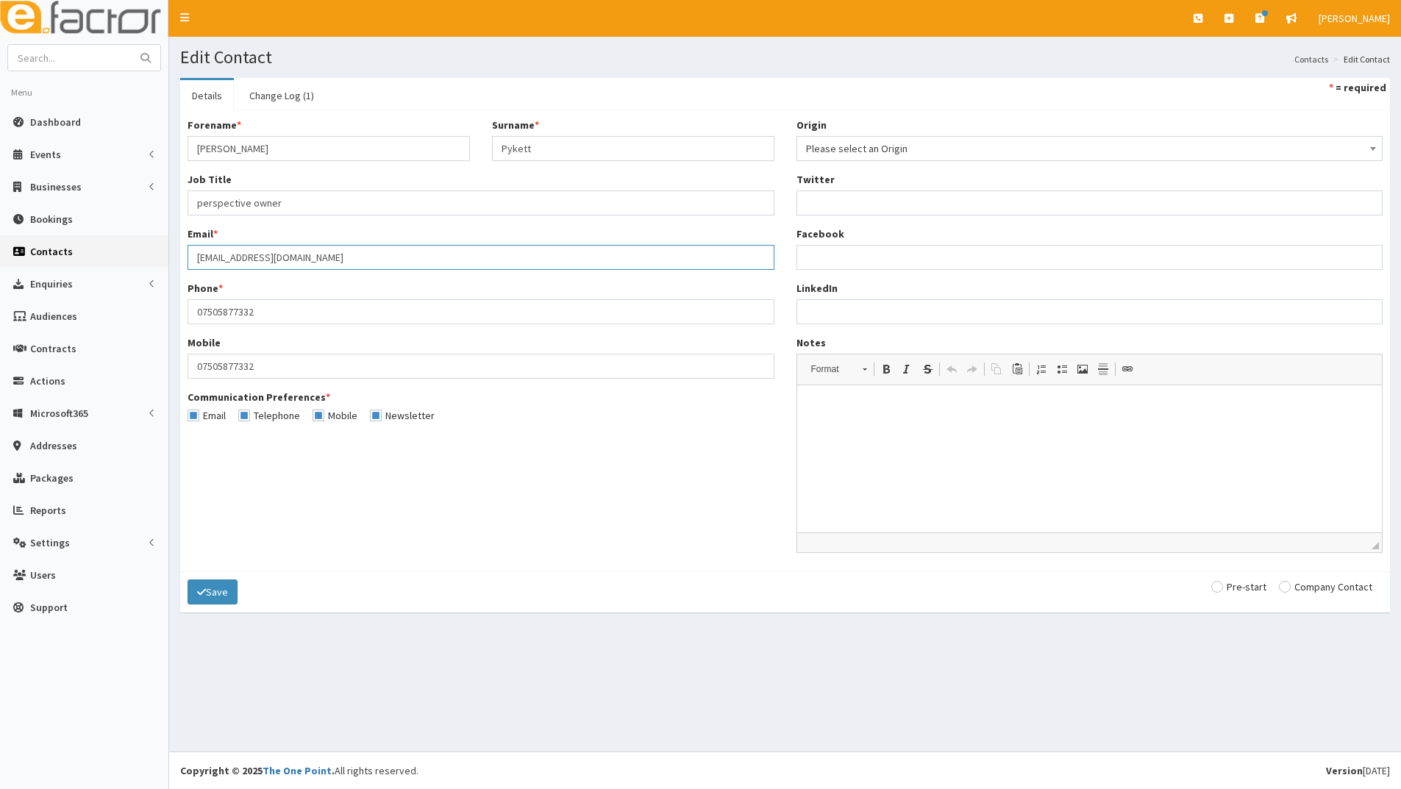
drag, startPoint x: 301, startPoint y: 255, endPoint x: 172, endPoint y: 257, distance: 128.7
click at [172, 257] on section "Details Change Log (1) * = required Forename * sara Surname * Pykett Job Title …" at bounding box center [785, 352] width 1232 height 571
click at [32, 59] on input "text" at bounding box center [70, 58] width 124 height 26
type input "[PERSON_NAME]"
click at [131, 45] on button "submit" at bounding box center [145, 58] width 29 height 26
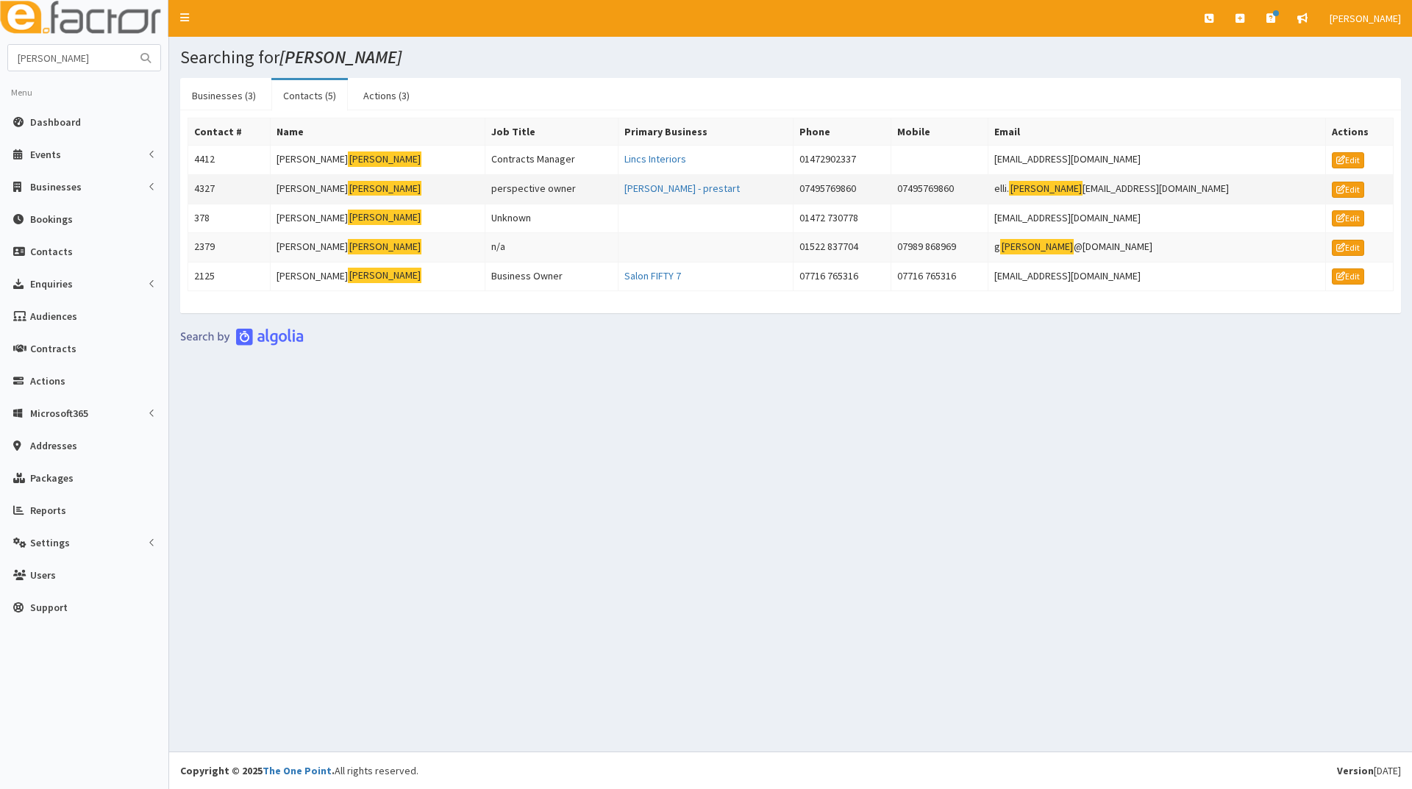
click at [304, 186] on td "[PERSON_NAME]" at bounding box center [378, 188] width 215 height 29
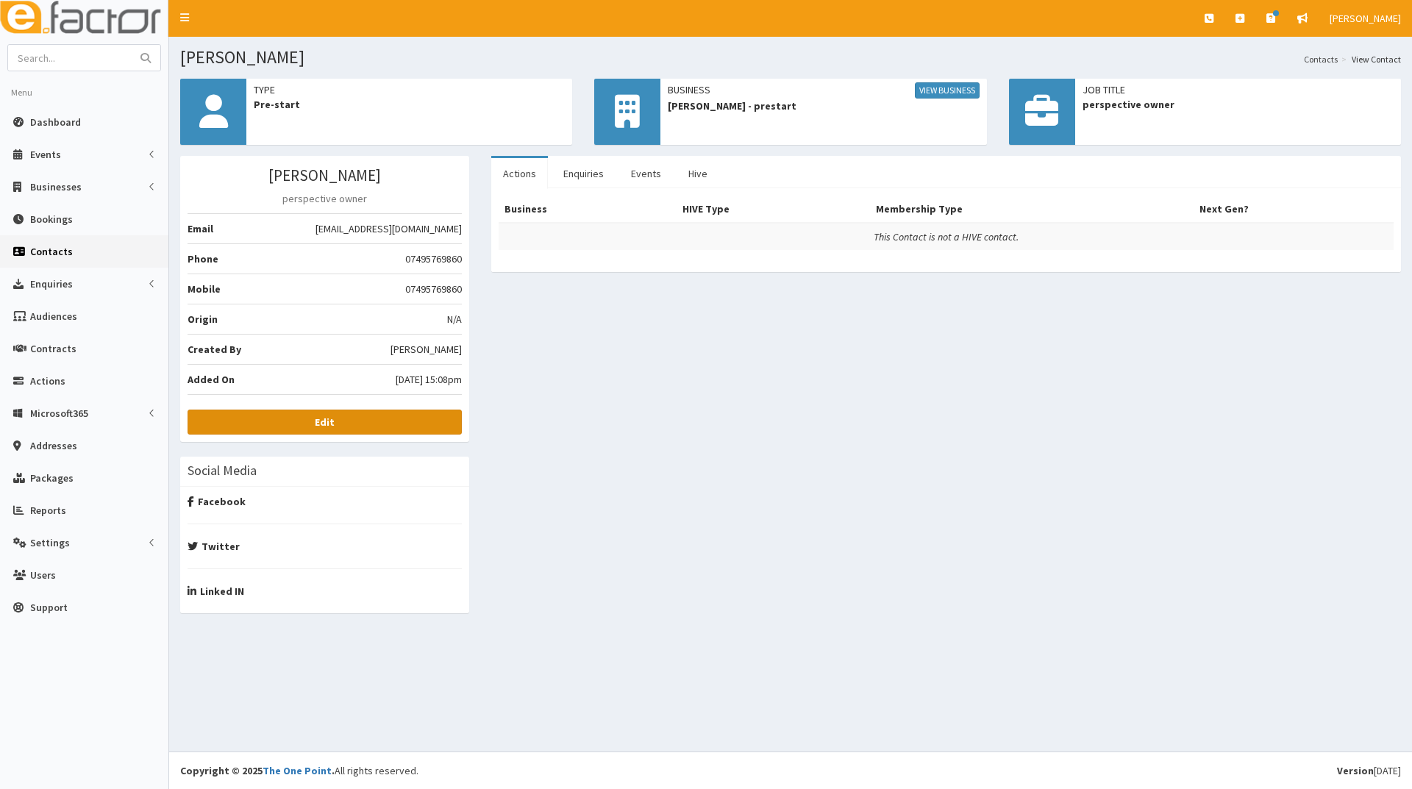
click at [321, 415] on b "Edit" at bounding box center [325, 421] width 20 height 13
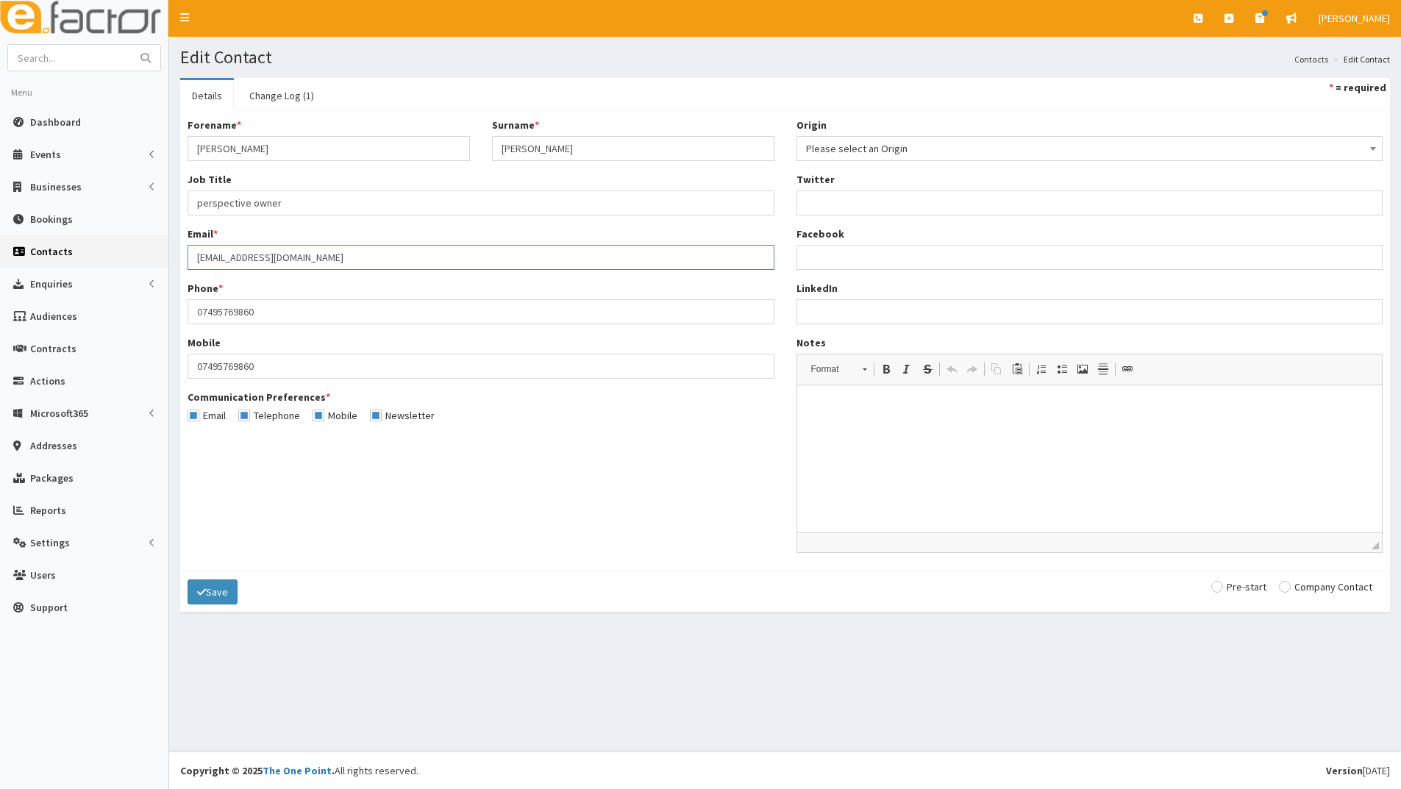
drag, startPoint x: 331, startPoint y: 255, endPoint x: 185, endPoint y: 258, distance: 145.6
click at [185, 258] on div "Forename * Ellie Surname * Mumby Job Title * perspective owner Email * elli.mum…" at bounding box center [480, 276] width 609 height 316
click at [72, 64] on input "text" at bounding box center [70, 58] width 124 height 26
type input "olive room"
click at [131, 45] on button "submit" at bounding box center [145, 58] width 29 height 26
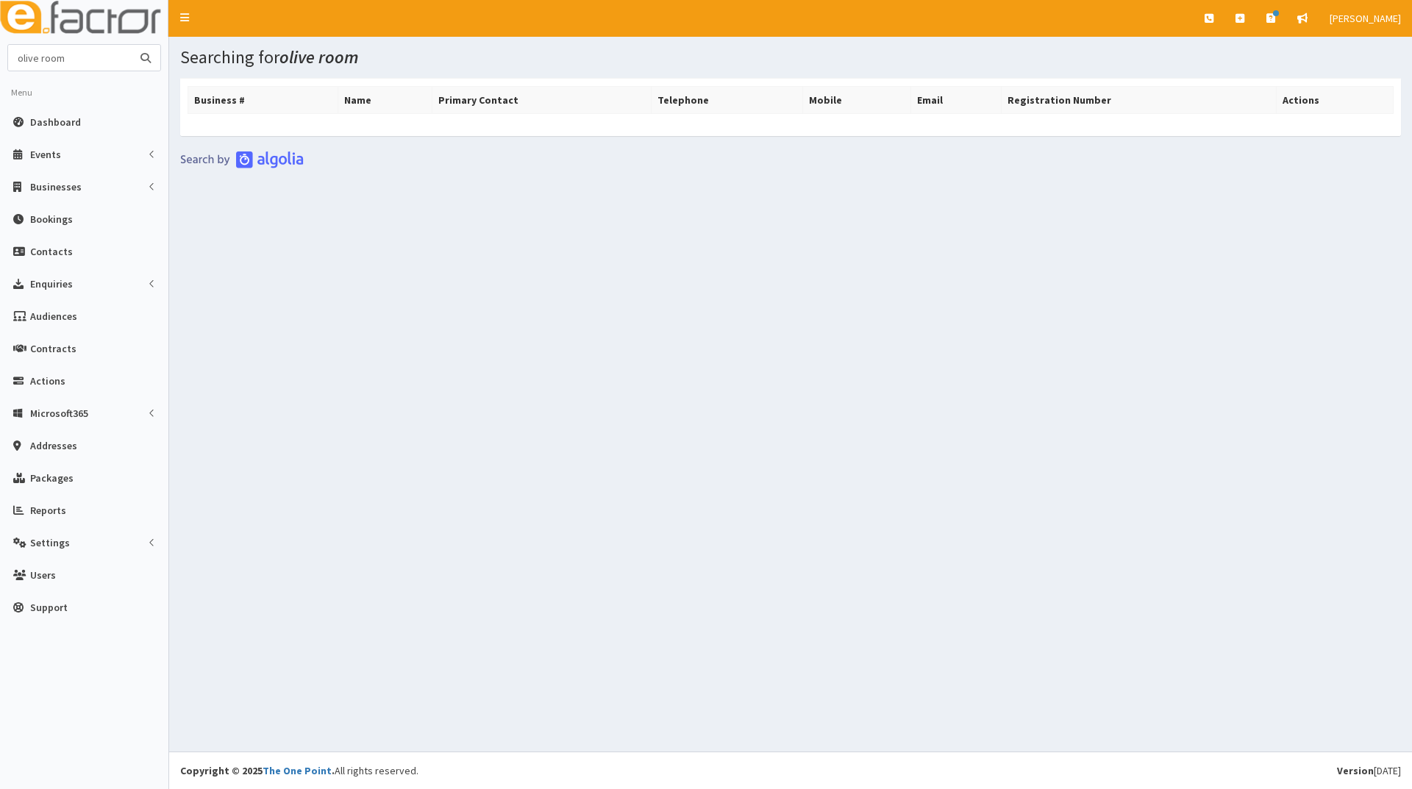
drag, startPoint x: 69, startPoint y: 57, endPoint x: 0, endPoint y: 78, distance: 72.3
click at [0, 78] on section "olive room Menu Dashboard Events Events Sectors" at bounding box center [84, 337] width 168 height 587
type input "[PERSON_NAME]"
click at [131, 45] on button "submit" at bounding box center [145, 58] width 29 height 26
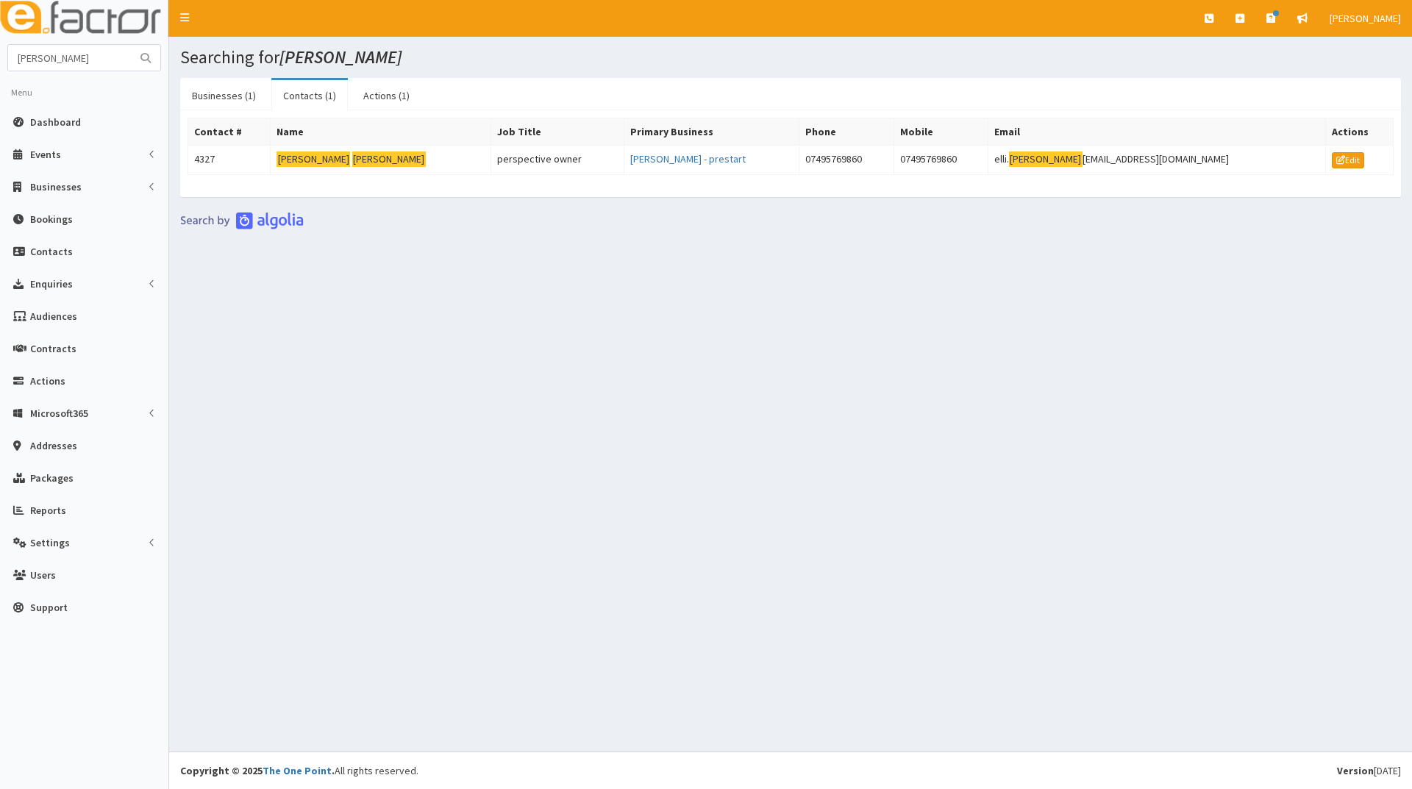
click at [299, 96] on link "Contacts (1)" at bounding box center [309, 95] width 76 height 31
click at [224, 93] on link "Businesses (1)" at bounding box center [223, 95] width 87 height 31
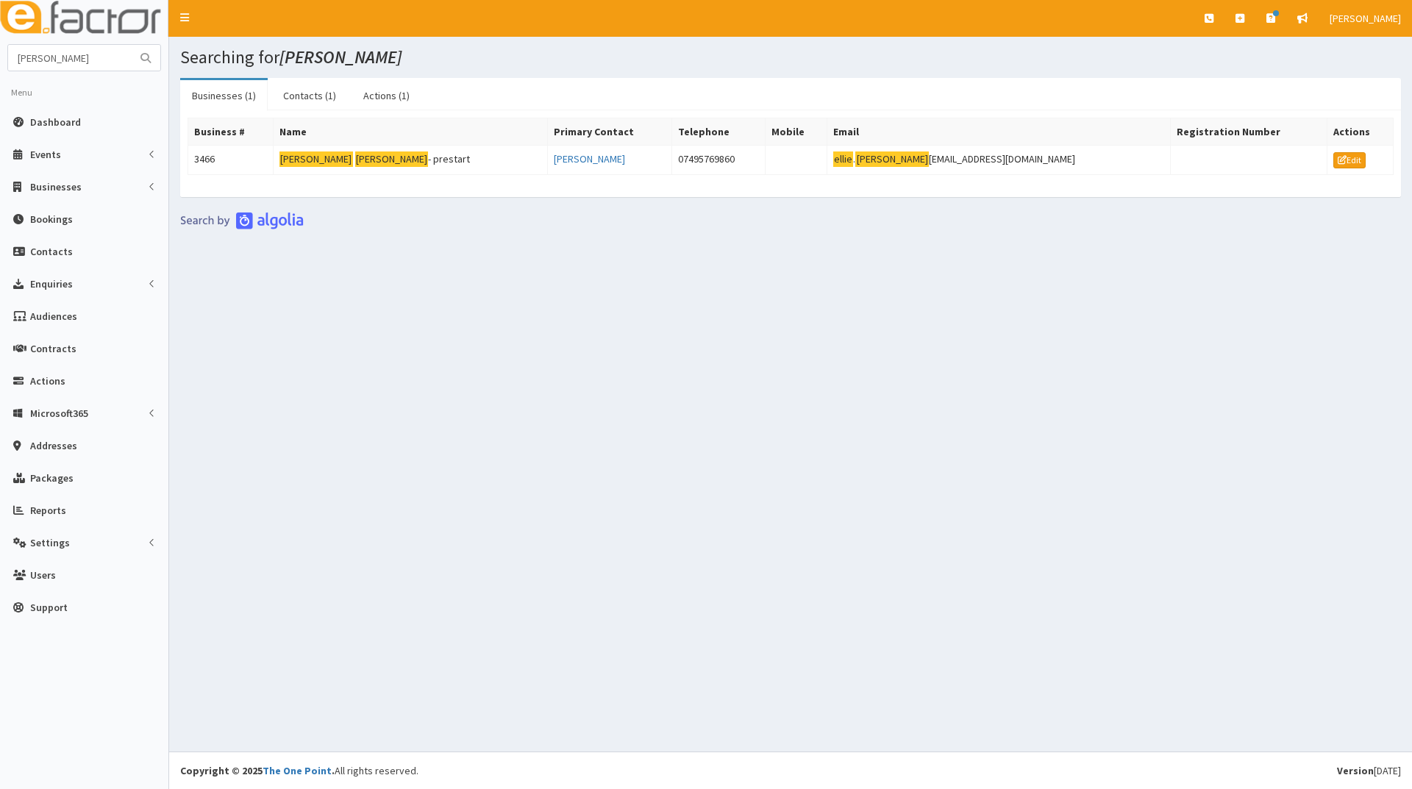
click at [224, 93] on link "Businesses (1)" at bounding box center [223, 95] width 87 height 31
drag, startPoint x: 82, startPoint y: 58, endPoint x: 0, endPoint y: 64, distance: 82.6
click at [0, 64] on section "ellie mumby Menu Dashboard Events Events Types" at bounding box center [84, 337] width 168 height 587
type input "baby buddies"
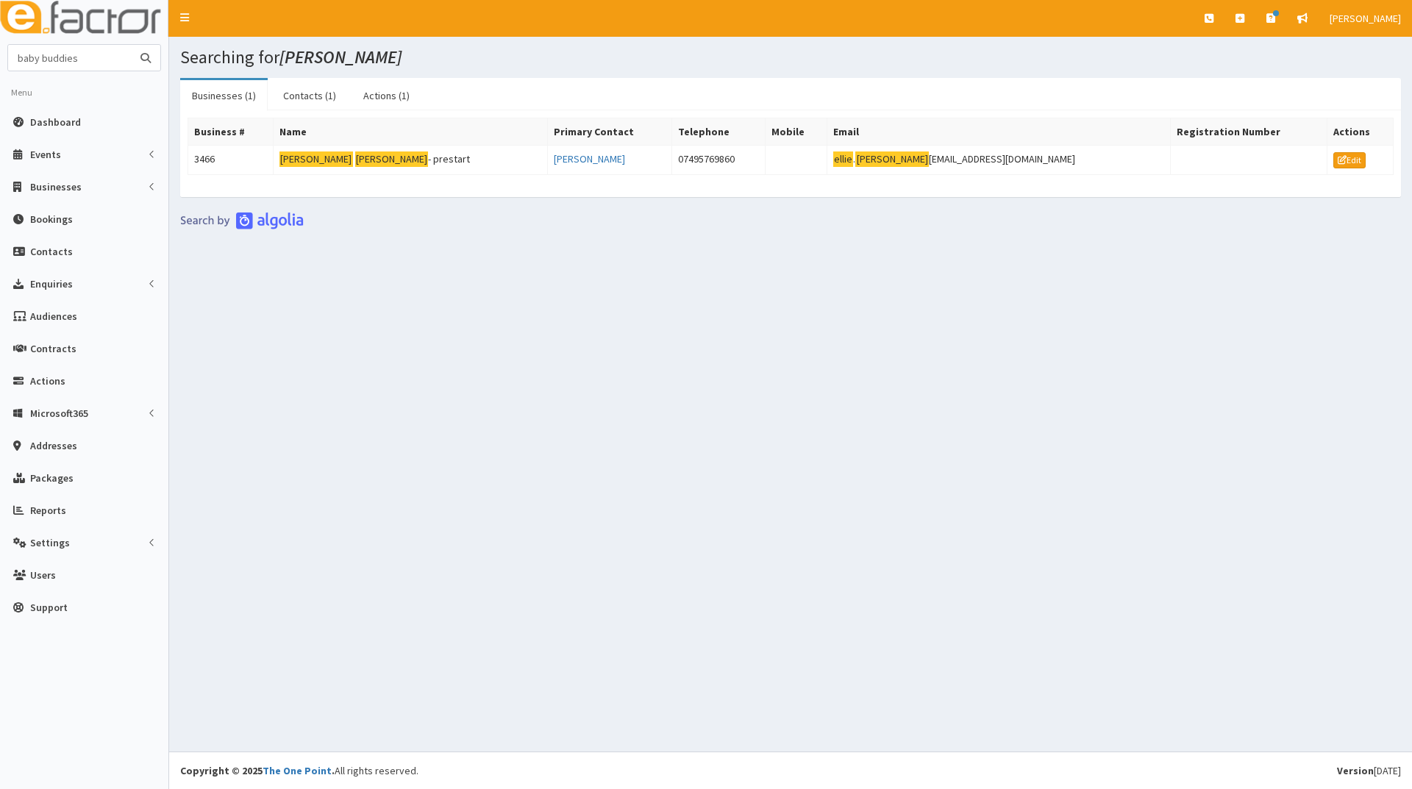
click at [131, 45] on button "submit" at bounding box center [145, 58] width 29 height 26
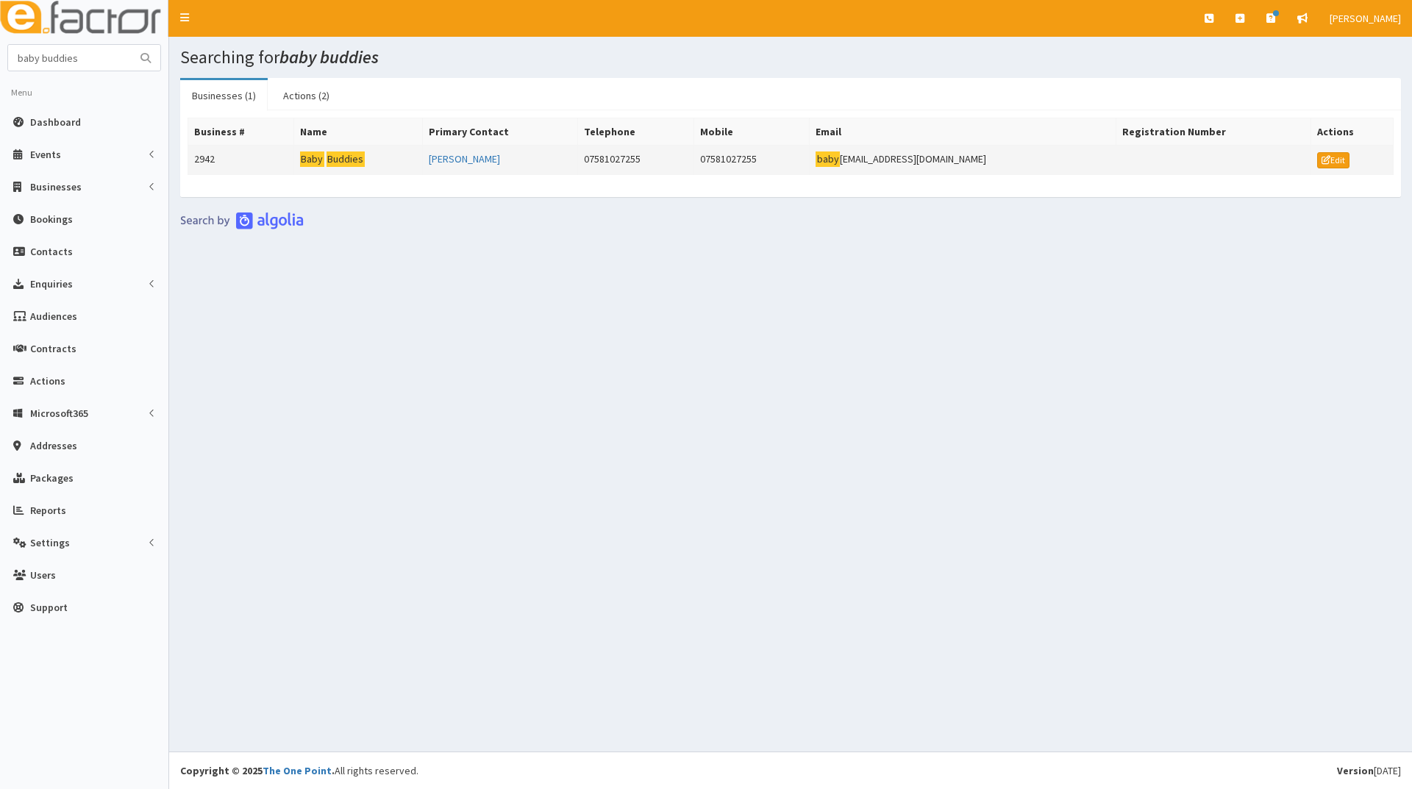
click at [326, 156] on mark "Baby" at bounding box center [345, 158] width 38 height 15
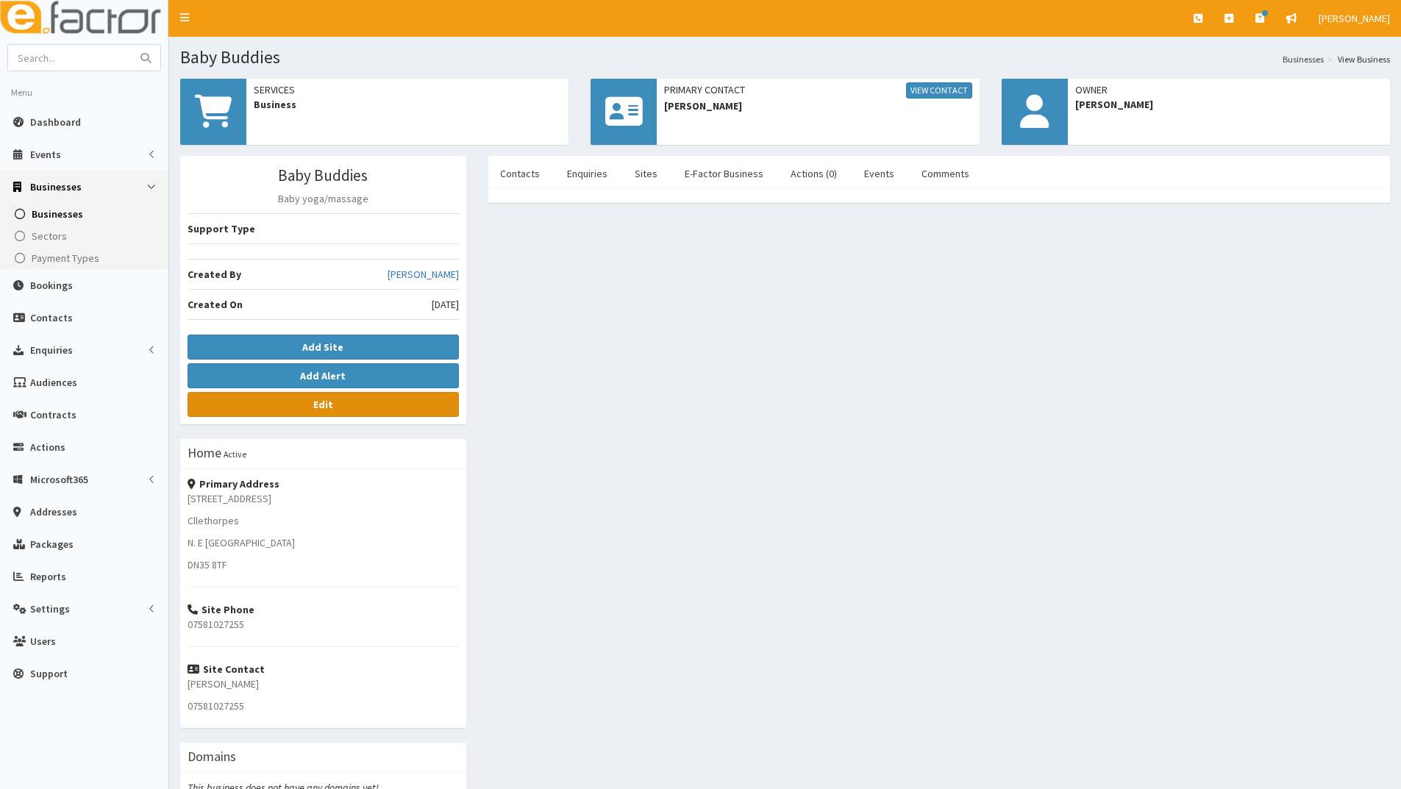
click at [328, 404] on b "Edit" at bounding box center [323, 404] width 20 height 13
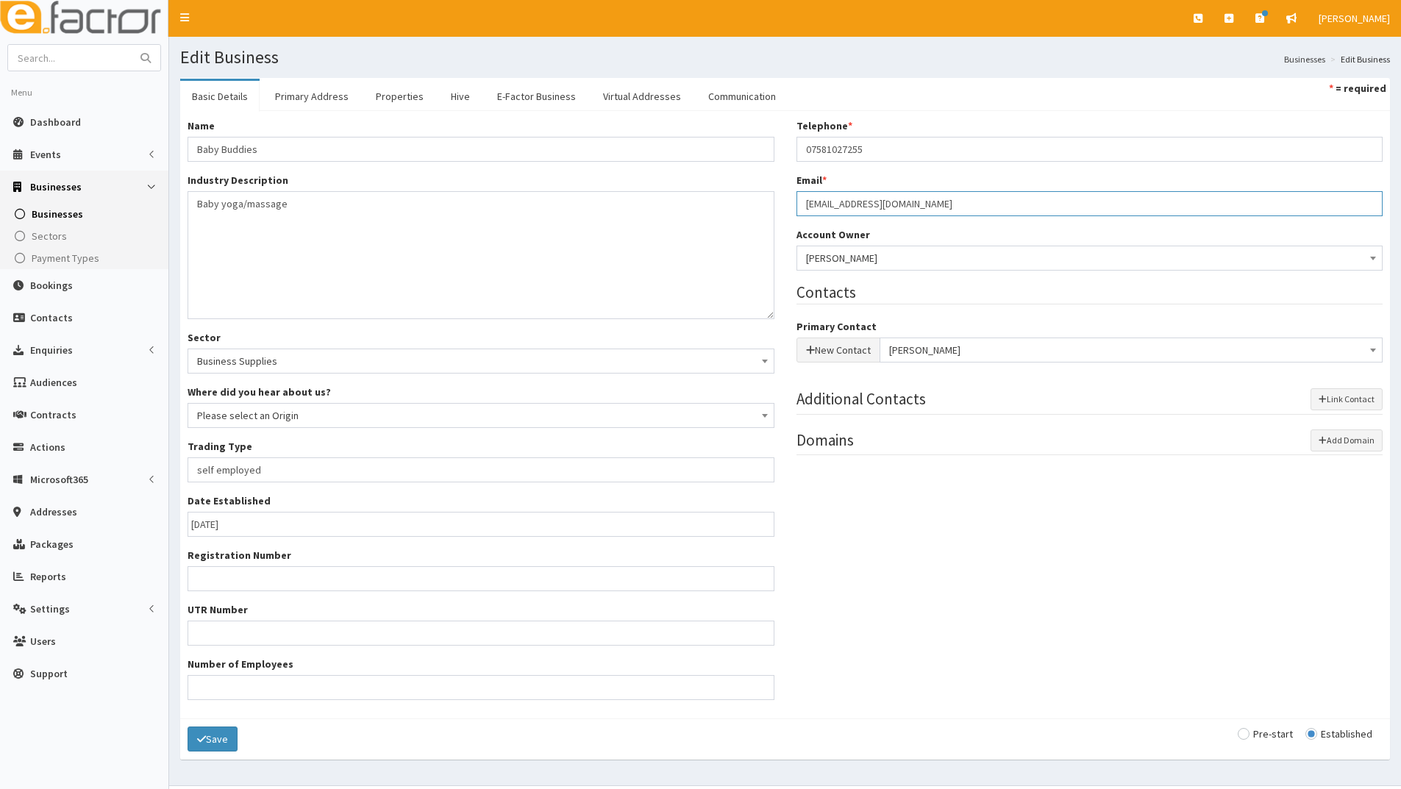
drag, startPoint x: 966, startPoint y: 206, endPoint x: 789, endPoint y: 199, distance: 177.3
click at [789, 199] on div "Telephone * 07581027255 Email * [EMAIL_ADDRESS][DOMAIN_NAME] Account Owner * Pl…" at bounding box center [1089, 293] width 609 height 351
click at [56, 59] on input "text" at bounding box center [70, 58] width 124 height 26
type input "lk skin"
click at [131, 45] on button "submit" at bounding box center [145, 58] width 29 height 26
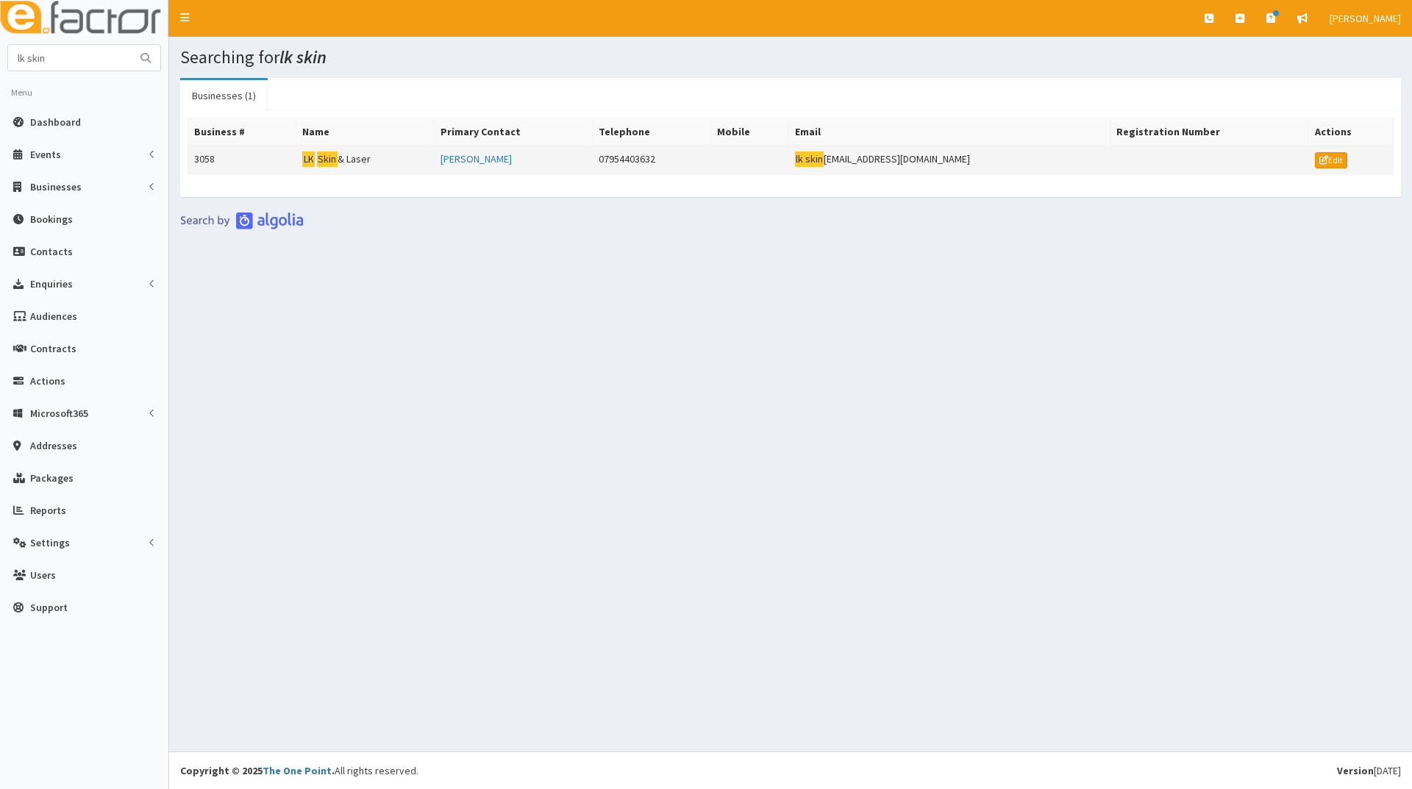
click at [337, 157] on mark "Skin" at bounding box center [327, 158] width 21 height 15
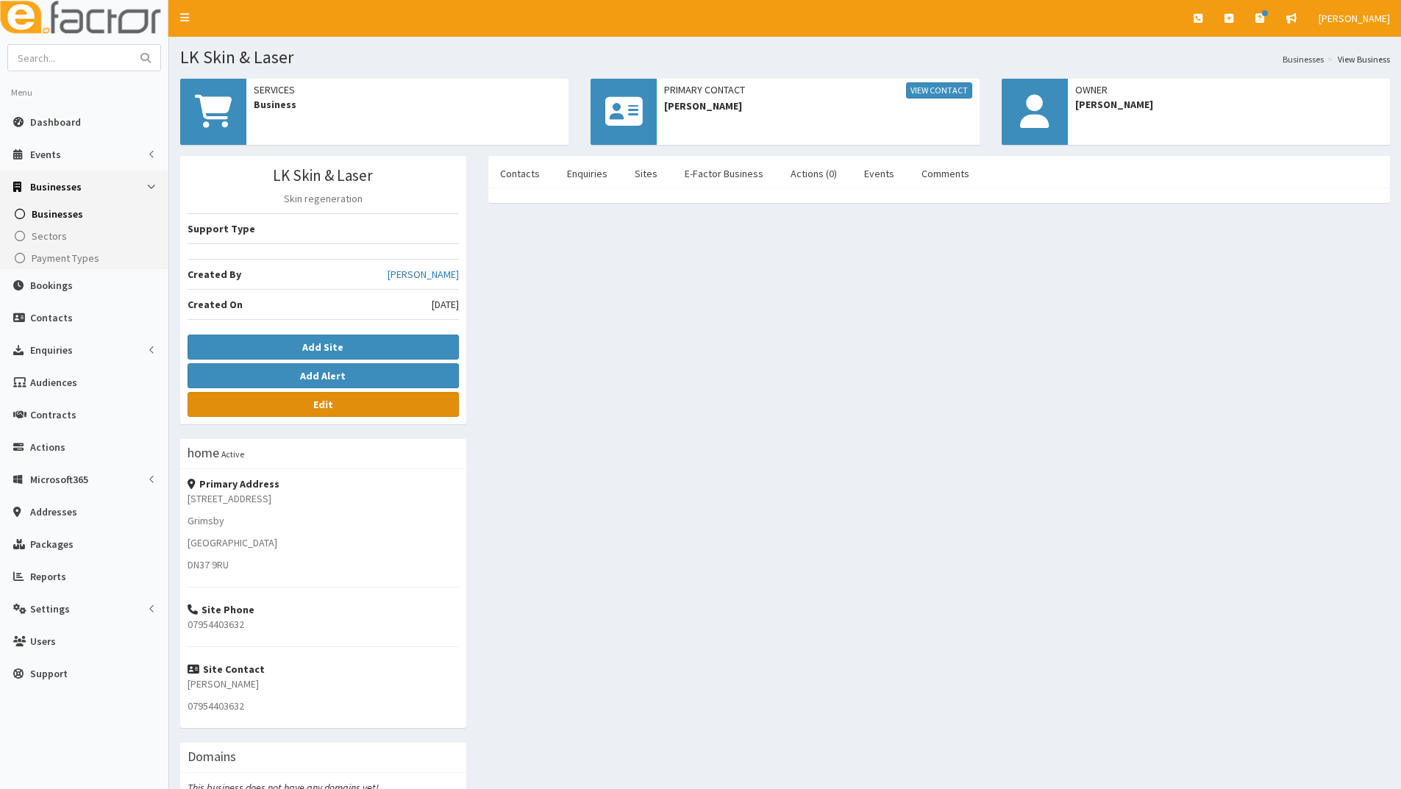
click at [271, 399] on link "Edit" at bounding box center [322, 404] width 271 height 25
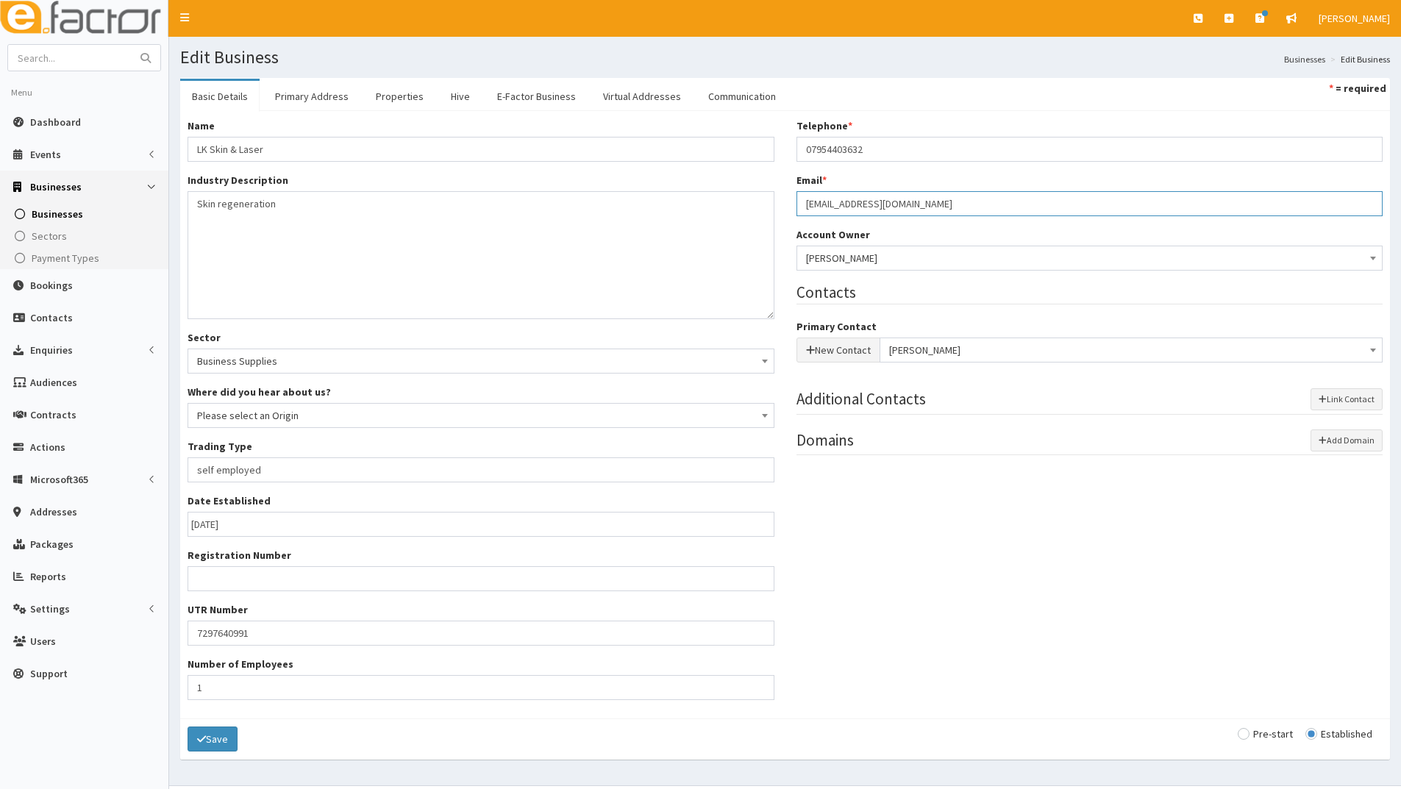
drag, startPoint x: 929, startPoint y: 201, endPoint x: 809, endPoint y: 200, distance: 119.9
click at [793, 208] on div "Telephone * 07954403632 Email * [EMAIL_ADDRESS][DOMAIN_NAME] Account Owner * Pl…" at bounding box center [1089, 293] width 609 height 351
click at [82, 57] on input "text" at bounding box center [70, 58] width 124 height 26
type input "s&J"
click at [131, 45] on button "submit" at bounding box center [145, 58] width 29 height 26
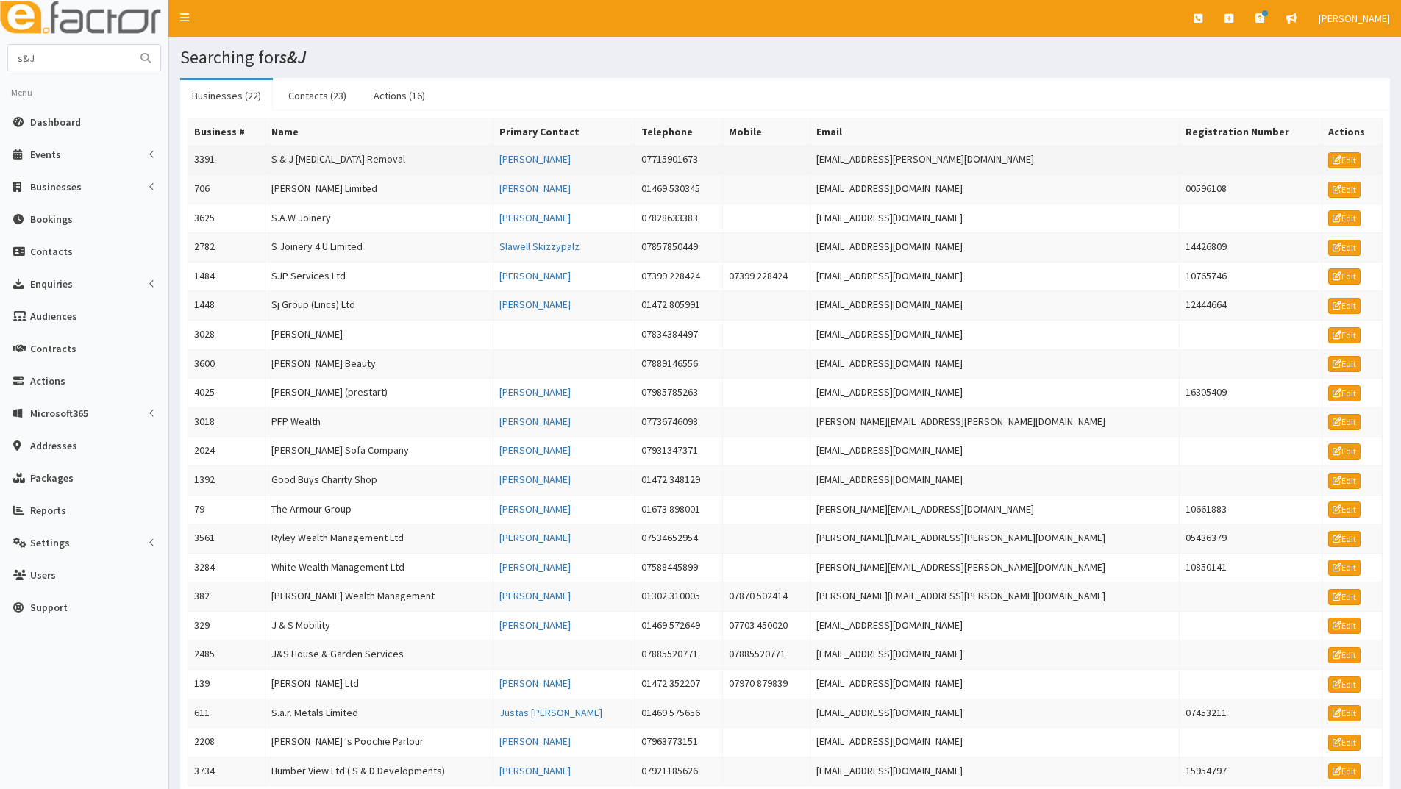
click at [315, 160] on td "S & J [MEDICAL_DATA] Removal" at bounding box center [379, 160] width 228 height 29
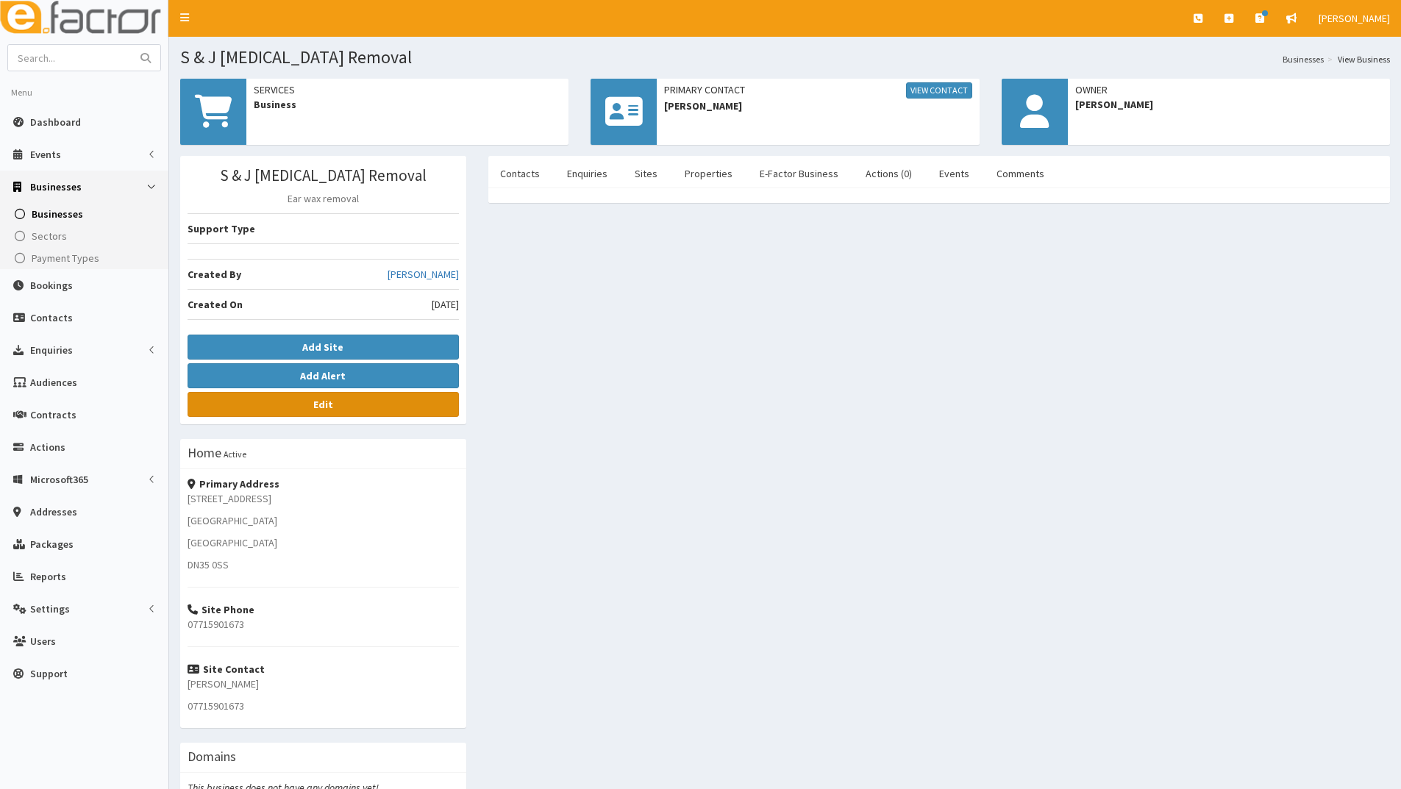
click at [293, 407] on link "Edit" at bounding box center [322, 404] width 271 height 25
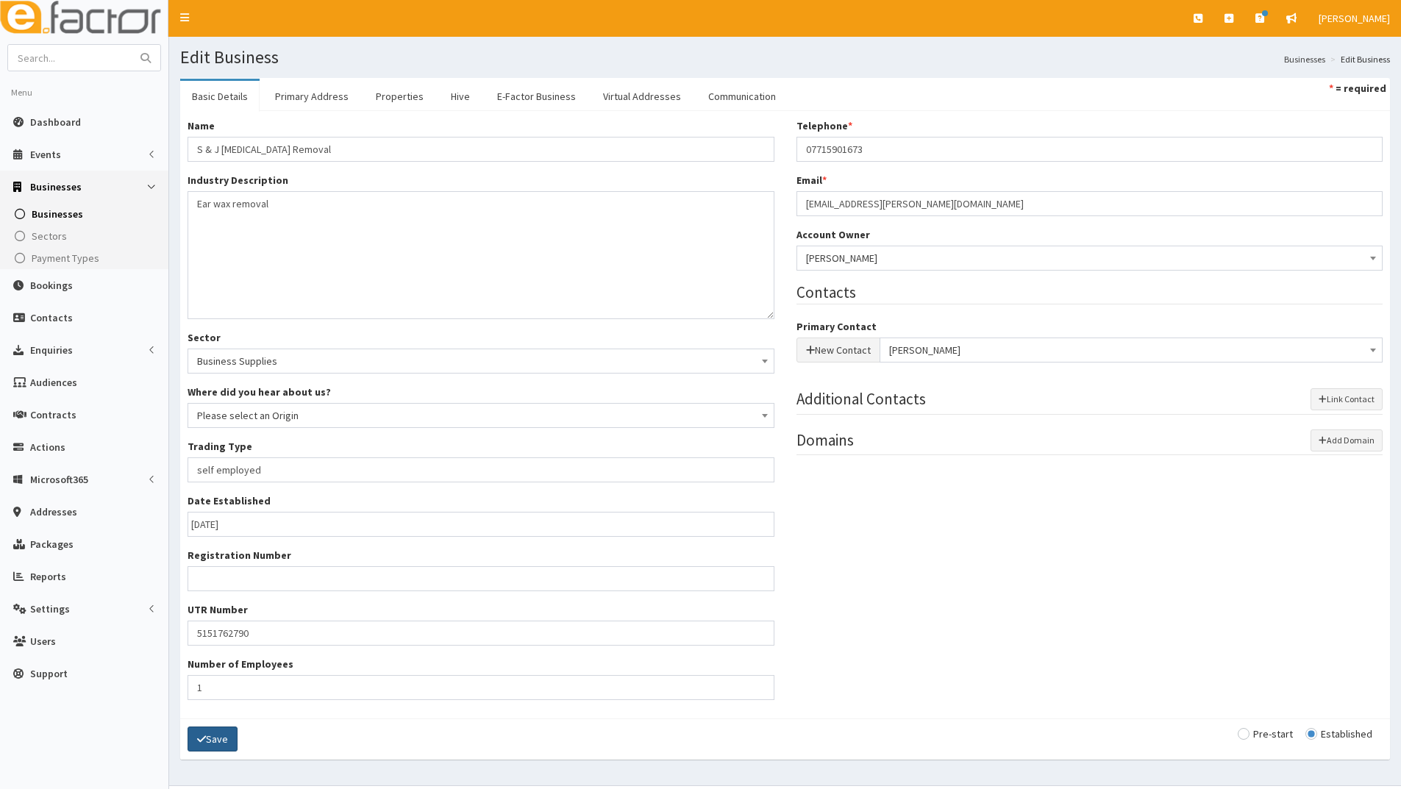
click at [210, 742] on button "Save" at bounding box center [212, 738] width 50 height 25
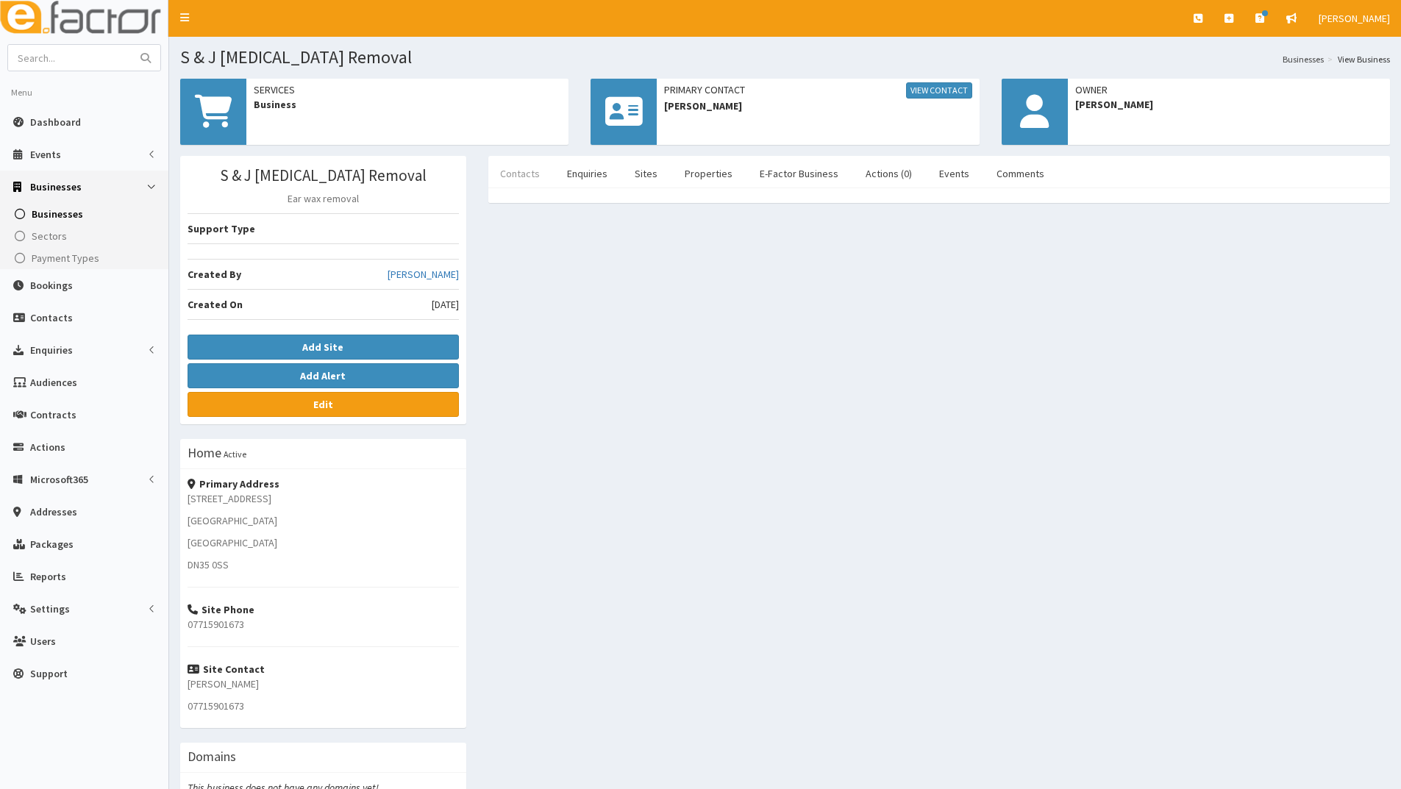
click at [524, 176] on link "Contacts" at bounding box center [519, 173] width 63 height 31
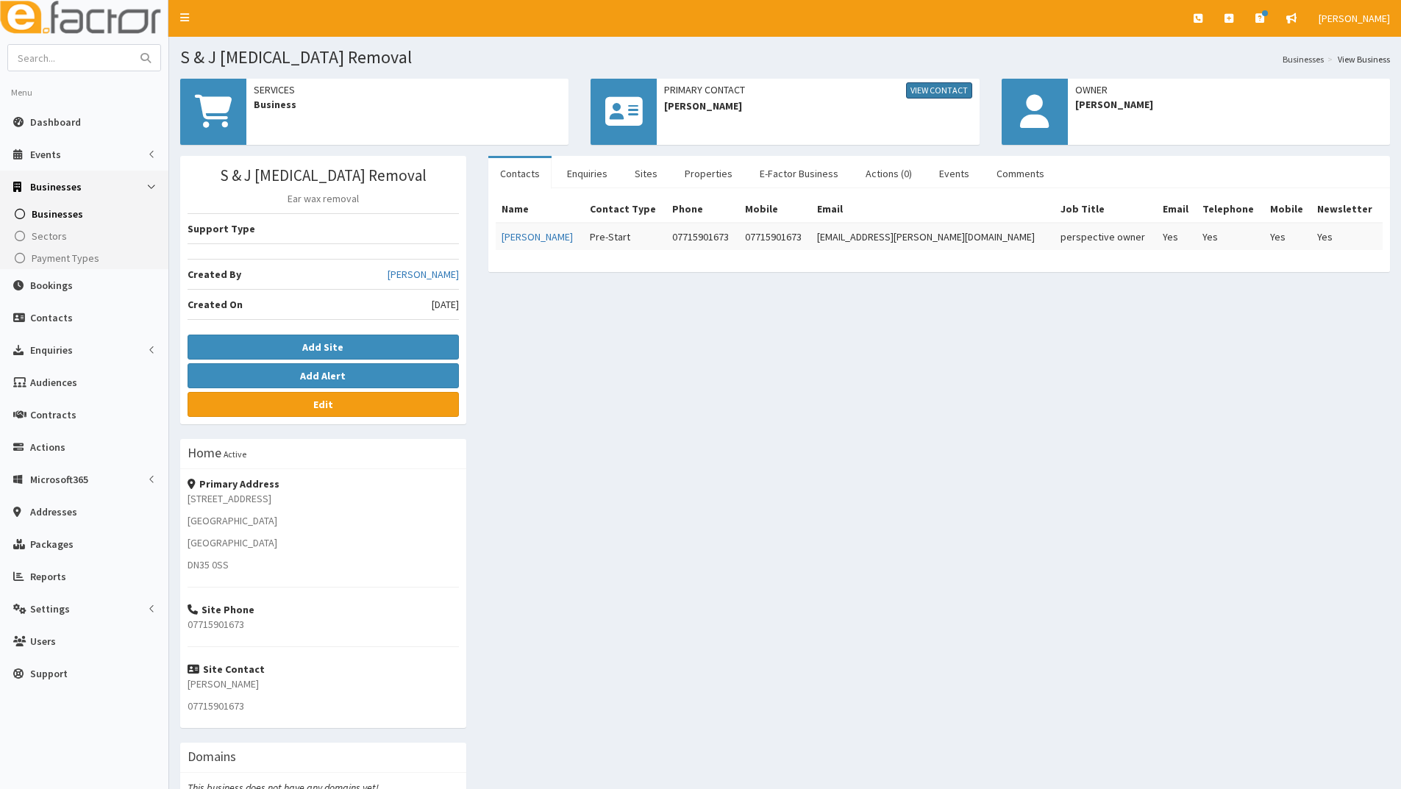
click at [926, 88] on link "View Contact" at bounding box center [939, 90] width 66 height 16
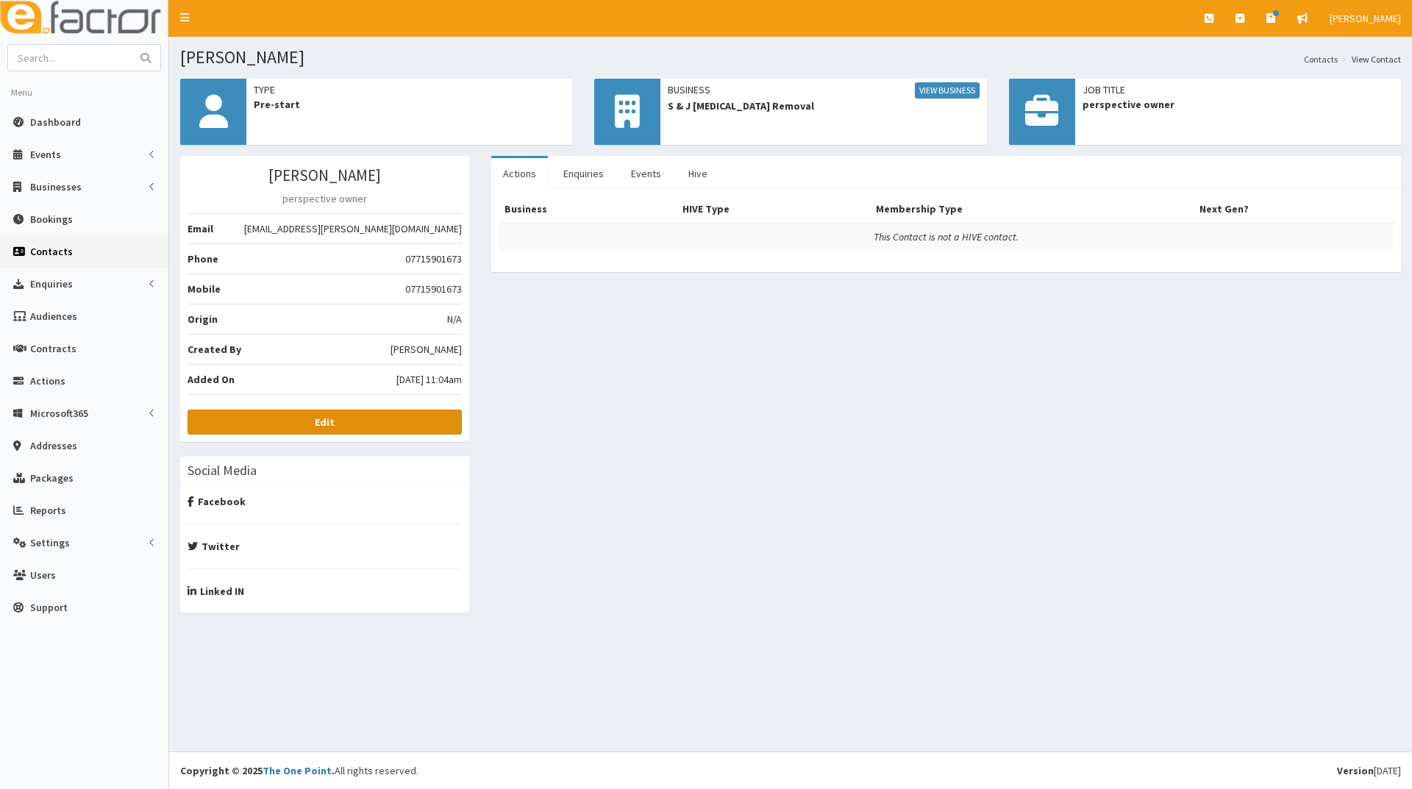
click at [309, 420] on link "Edit" at bounding box center [324, 422] width 274 height 25
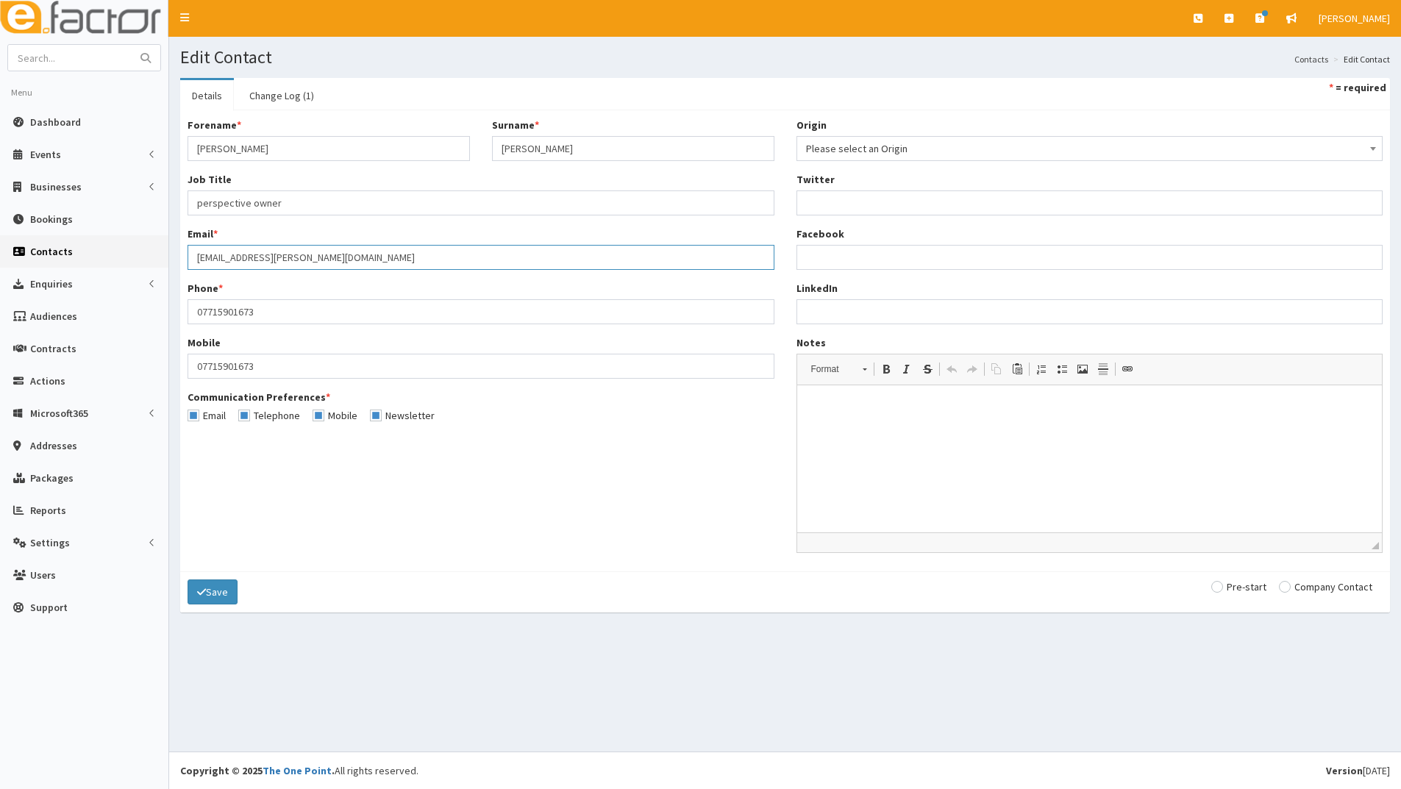
click at [333, 265] on input "sue.j.rudkin@hotmail.com" at bounding box center [480, 257] width 587 height 25
type input "[EMAIL_ADDRESS][PERSON_NAME][DOMAIN_NAME]"
click at [212, 599] on button "Save" at bounding box center [212, 591] width 50 height 25
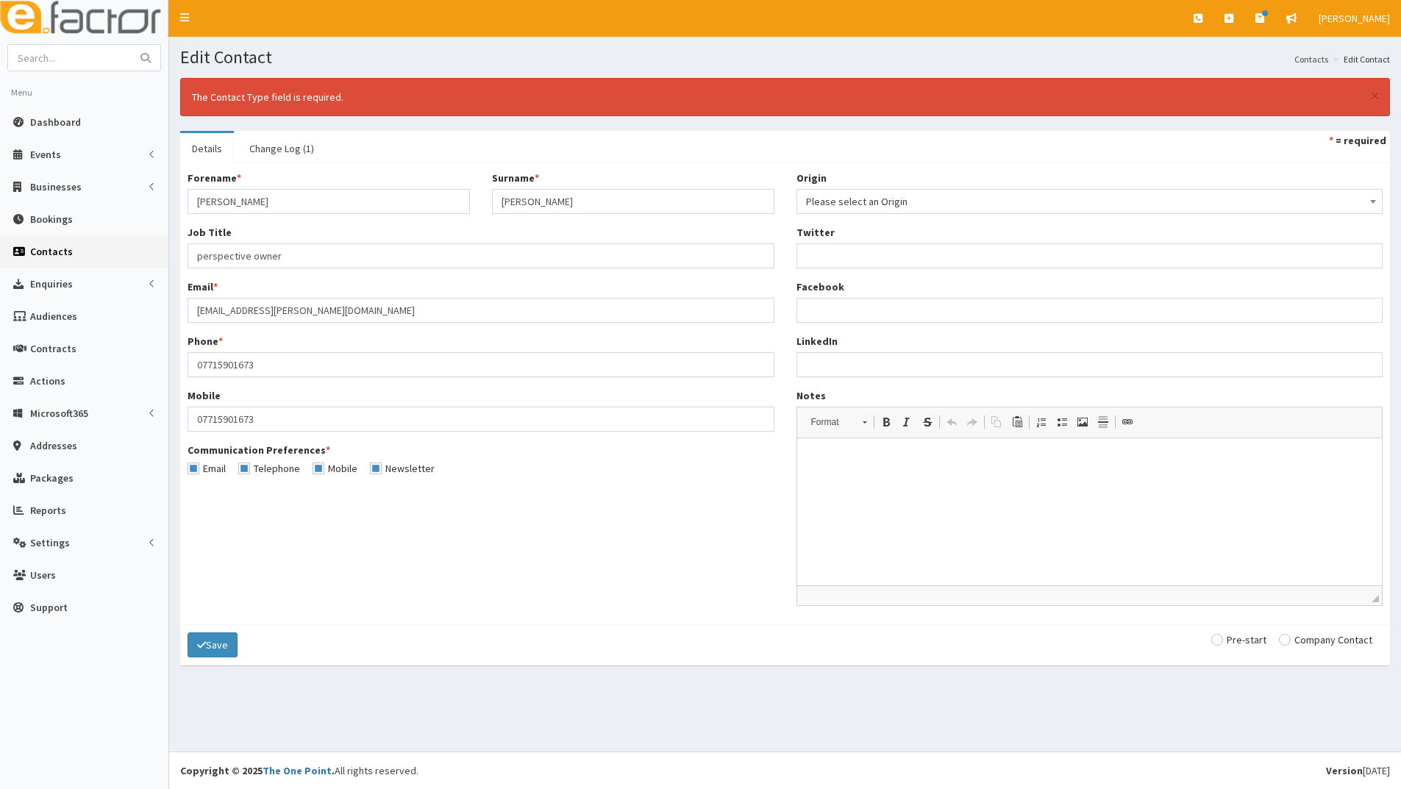
click at [1287, 637] on input "radio" at bounding box center [1325, 640] width 93 height 10
radio input "true"
click at [202, 637] on button "Save" at bounding box center [212, 644] width 50 height 25
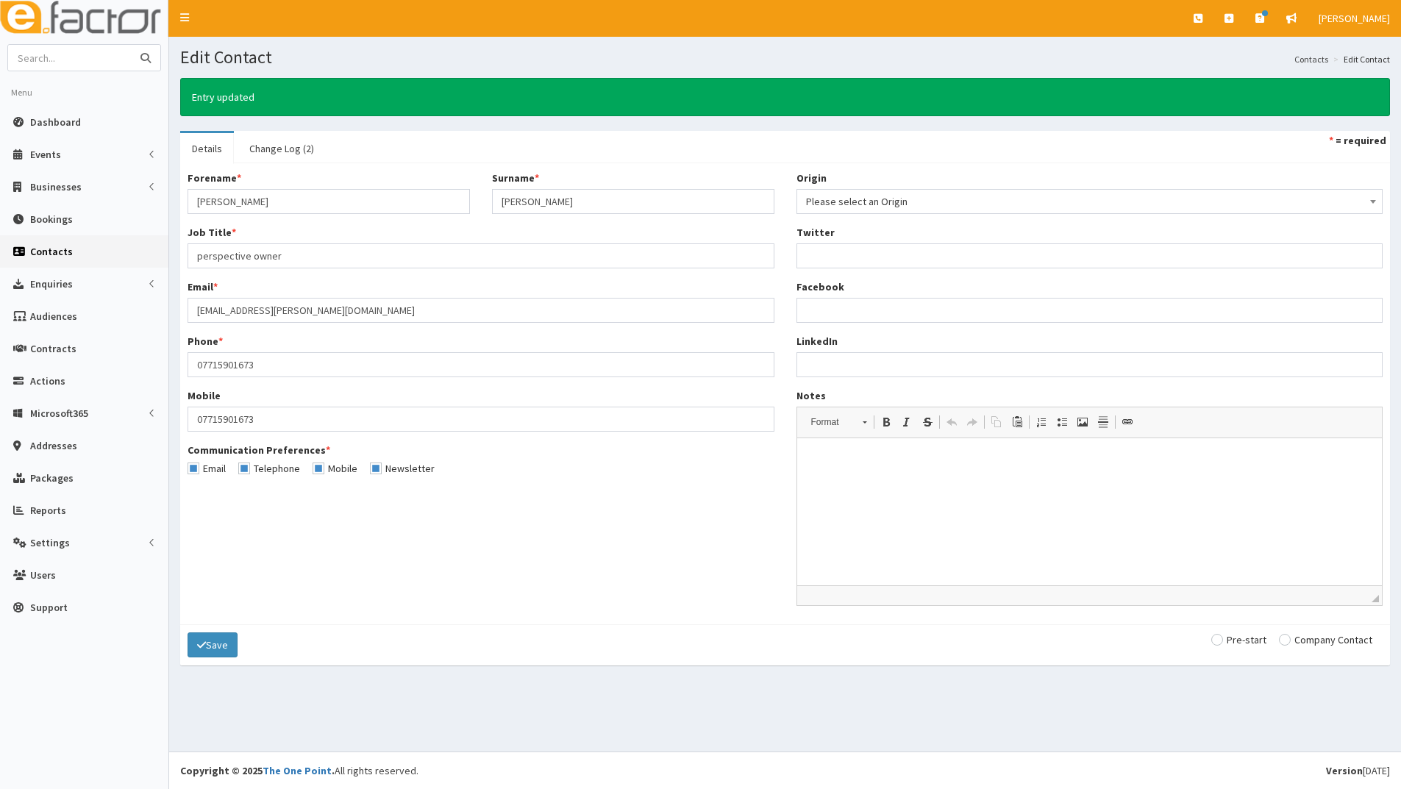
click at [94, 54] on input "text" at bounding box center [70, 58] width 124 height 26
type input "[PERSON_NAME]"
click at [131, 45] on button "submit" at bounding box center [145, 58] width 29 height 26
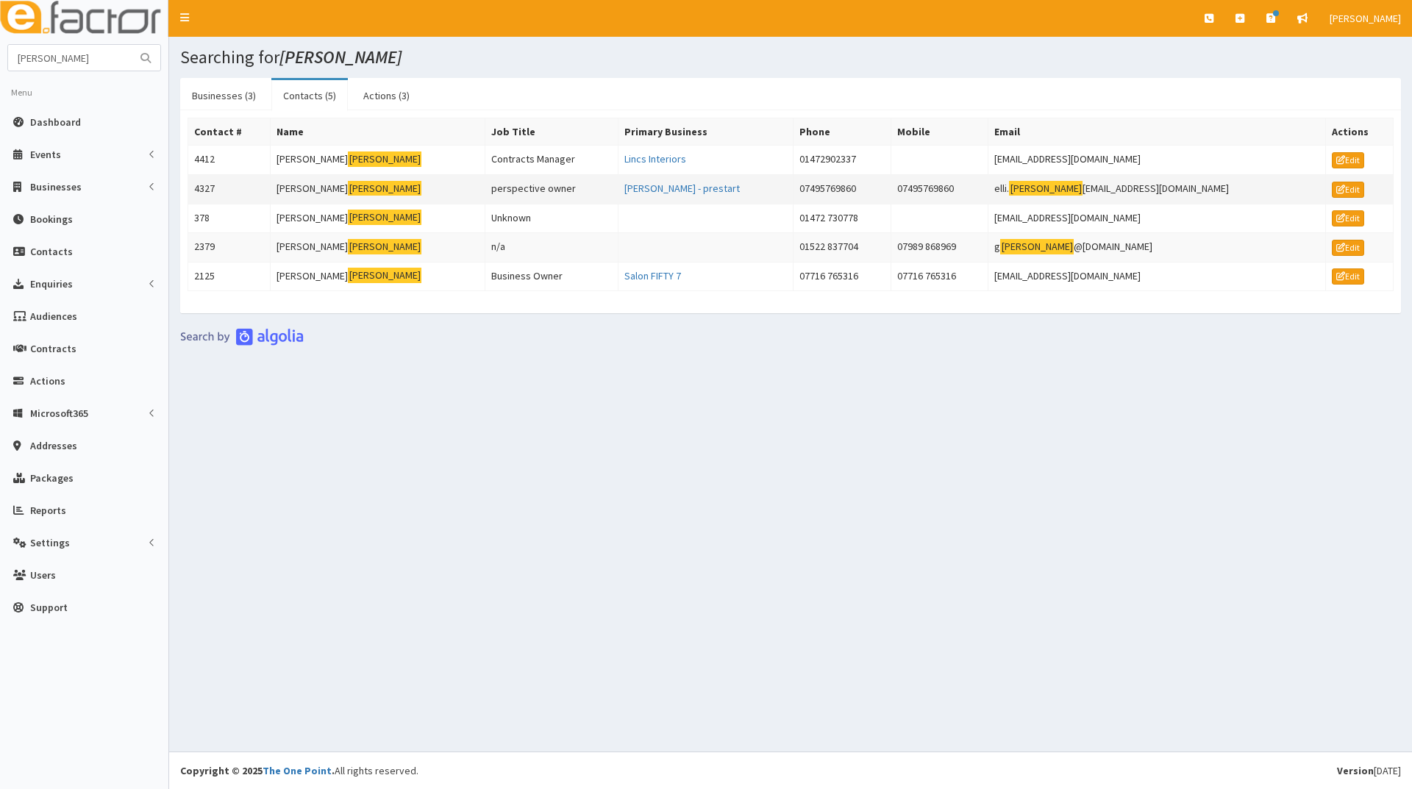
click at [309, 183] on td "[PERSON_NAME]" at bounding box center [378, 188] width 215 height 29
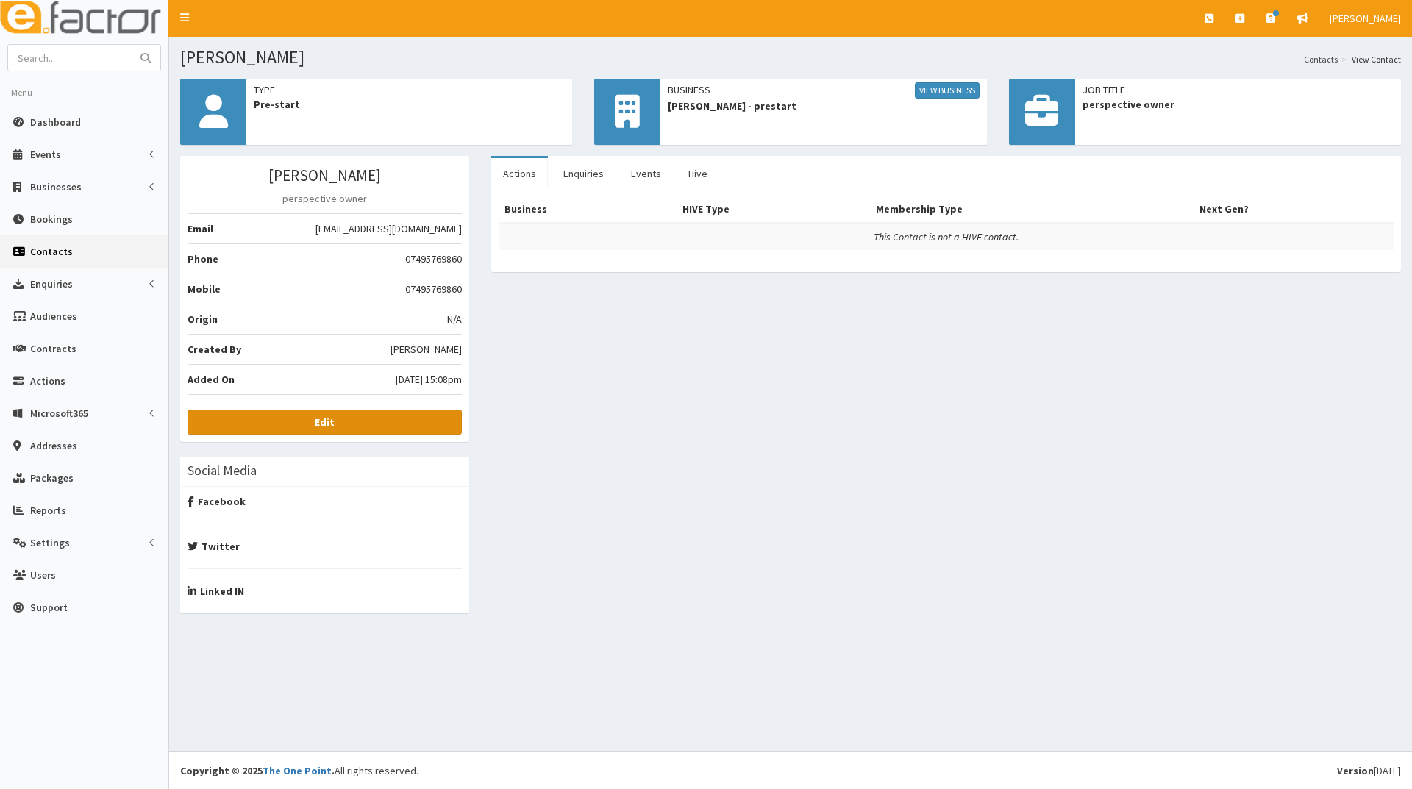
click at [286, 420] on link "Edit" at bounding box center [324, 422] width 274 height 25
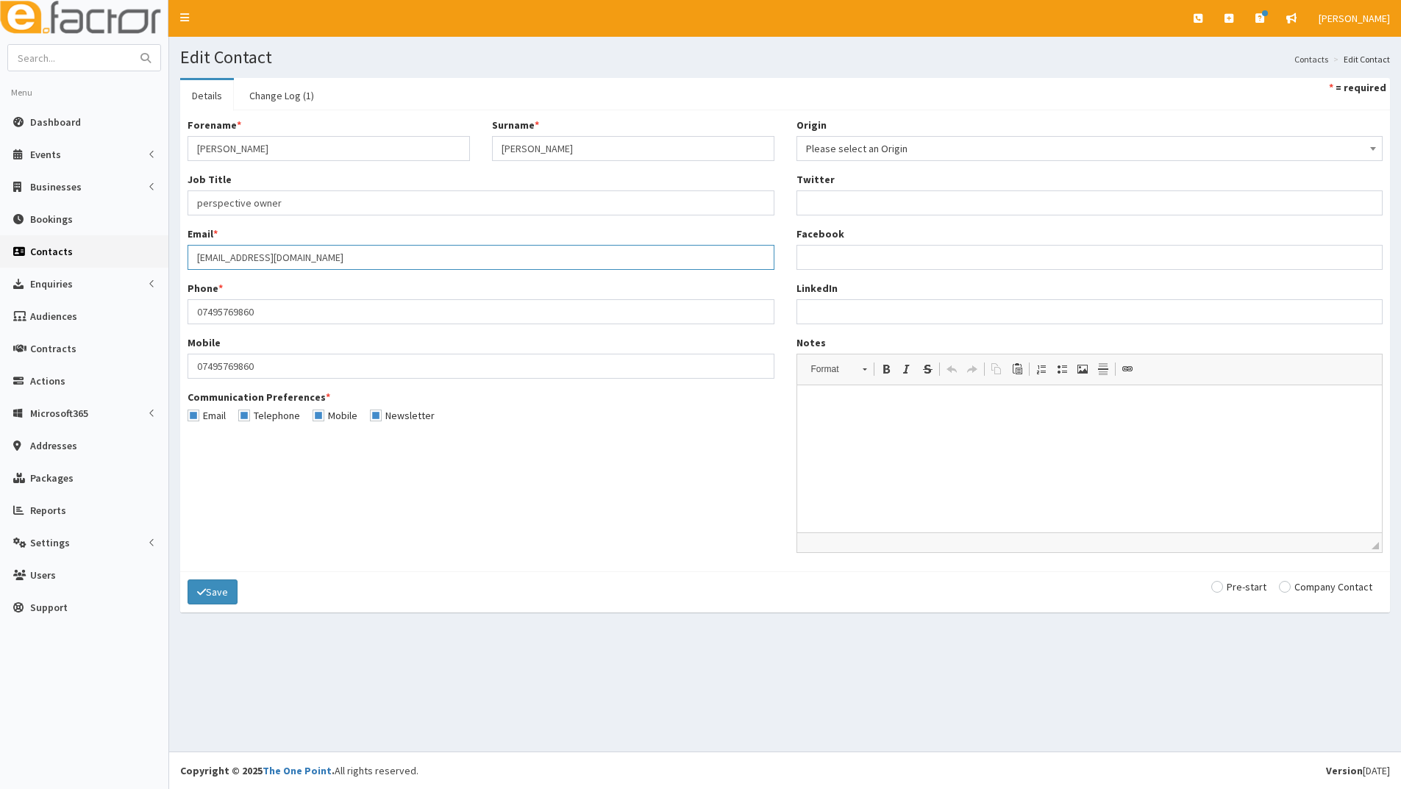
click at [209, 257] on input "elli.mumby28@gmail.com" at bounding box center [480, 257] width 587 height 25
type input "[EMAIL_ADDRESS][DOMAIN_NAME]"
click at [215, 598] on button "Save" at bounding box center [212, 591] width 50 height 25
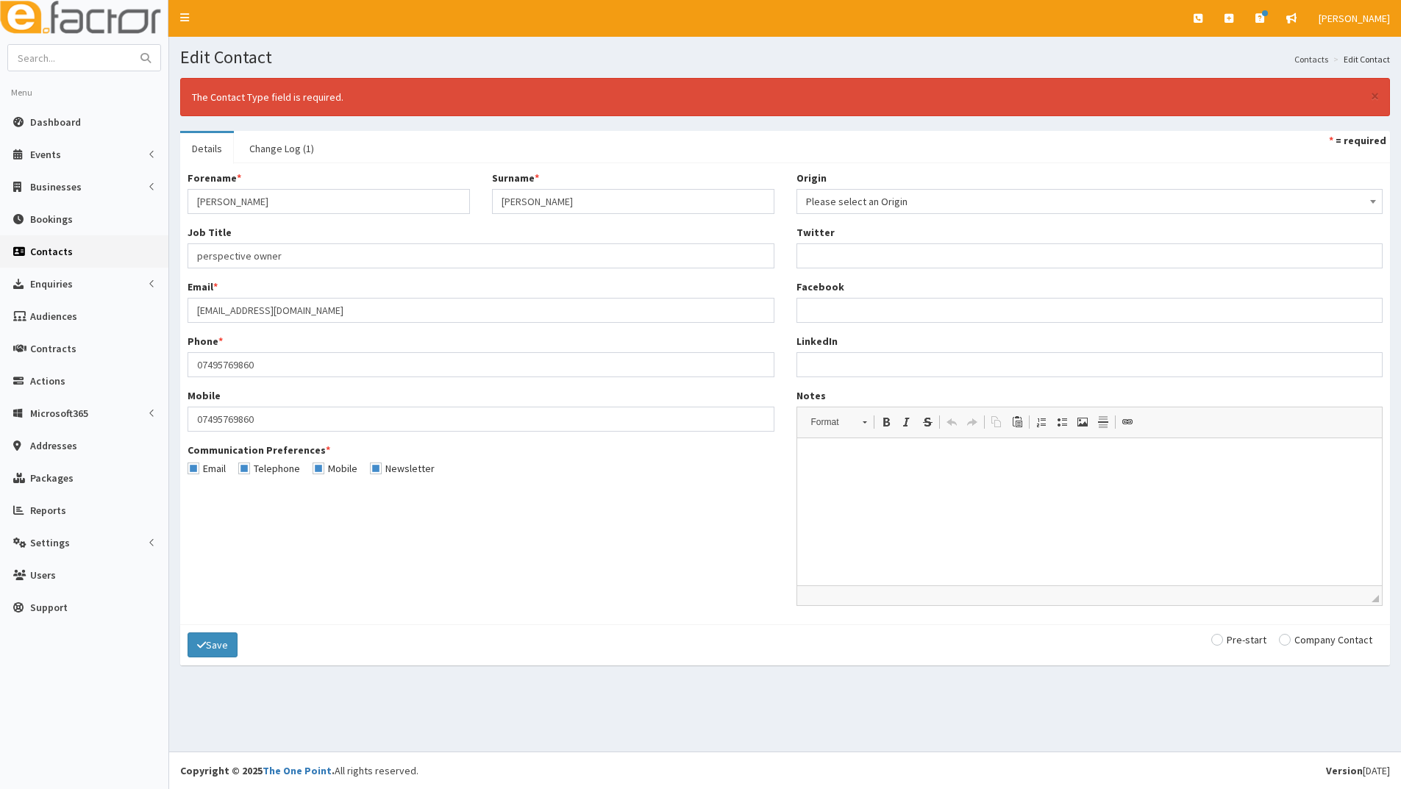
click at [1289, 637] on input "radio" at bounding box center [1325, 640] width 93 height 10
radio input "true"
click at [207, 648] on button "Save" at bounding box center [212, 644] width 50 height 25
